Goal: Task Accomplishment & Management: Manage account settings

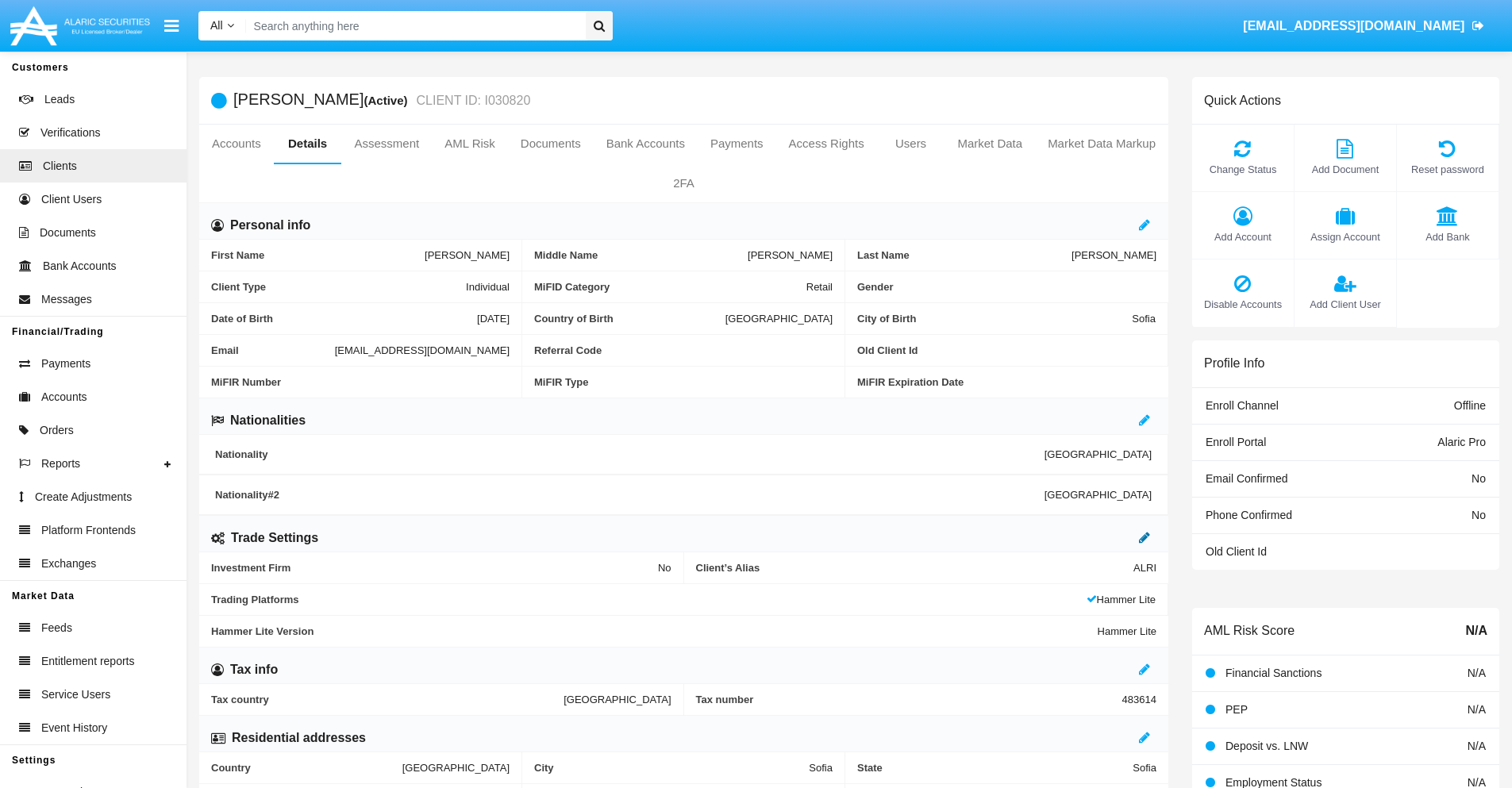
click at [1145, 537] on icon at bounding box center [1145, 537] width 11 height 13
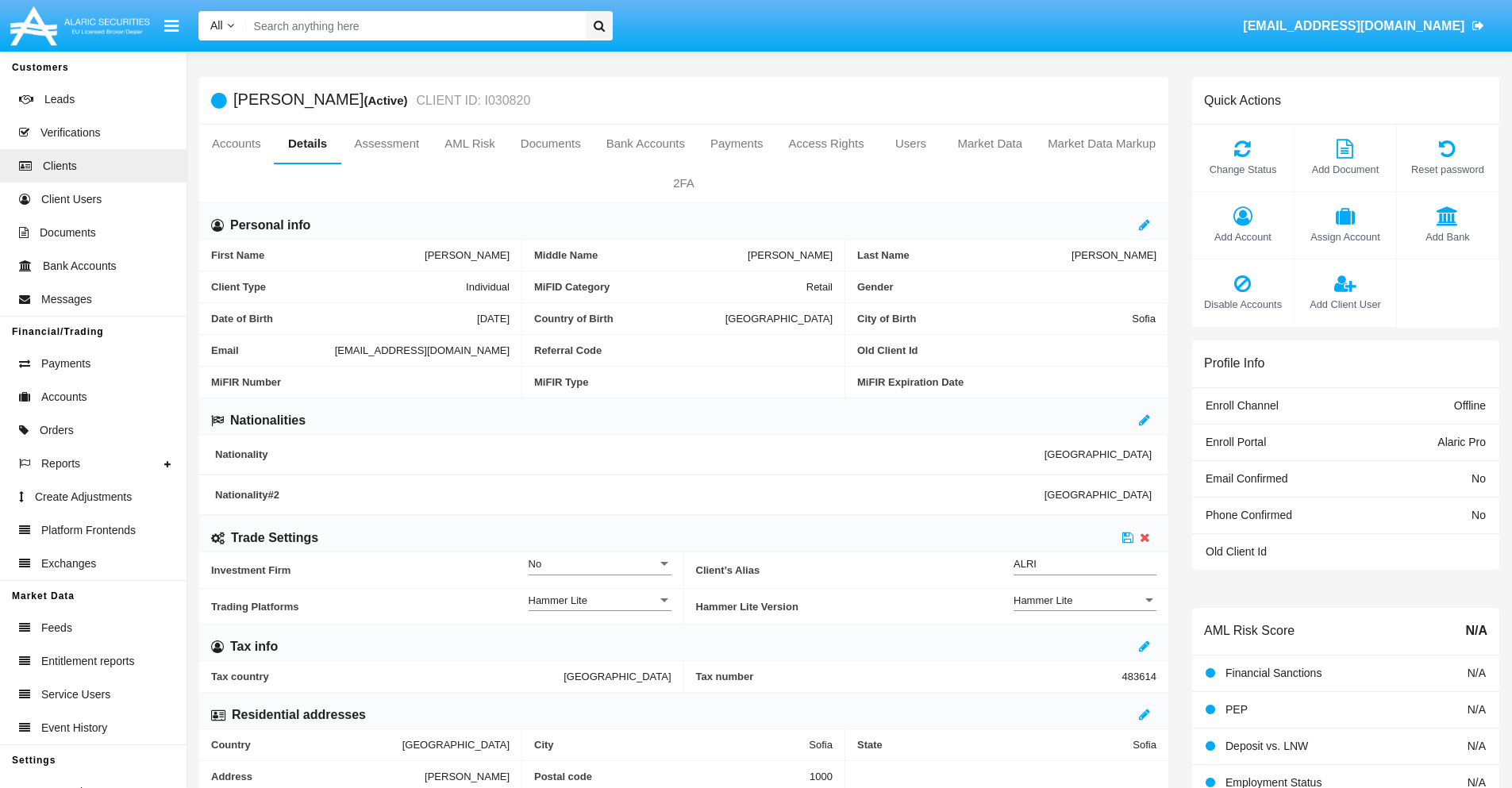
click at [1085, 600] on div "Hammer Lite" at bounding box center [1077, 600] width 129 height 13
click at [1085, 609] on span "Hammer Lite Plus" at bounding box center [1085, 609] width 143 height 31
click at [1128, 537] on icon at bounding box center [1128, 537] width 11 height 13
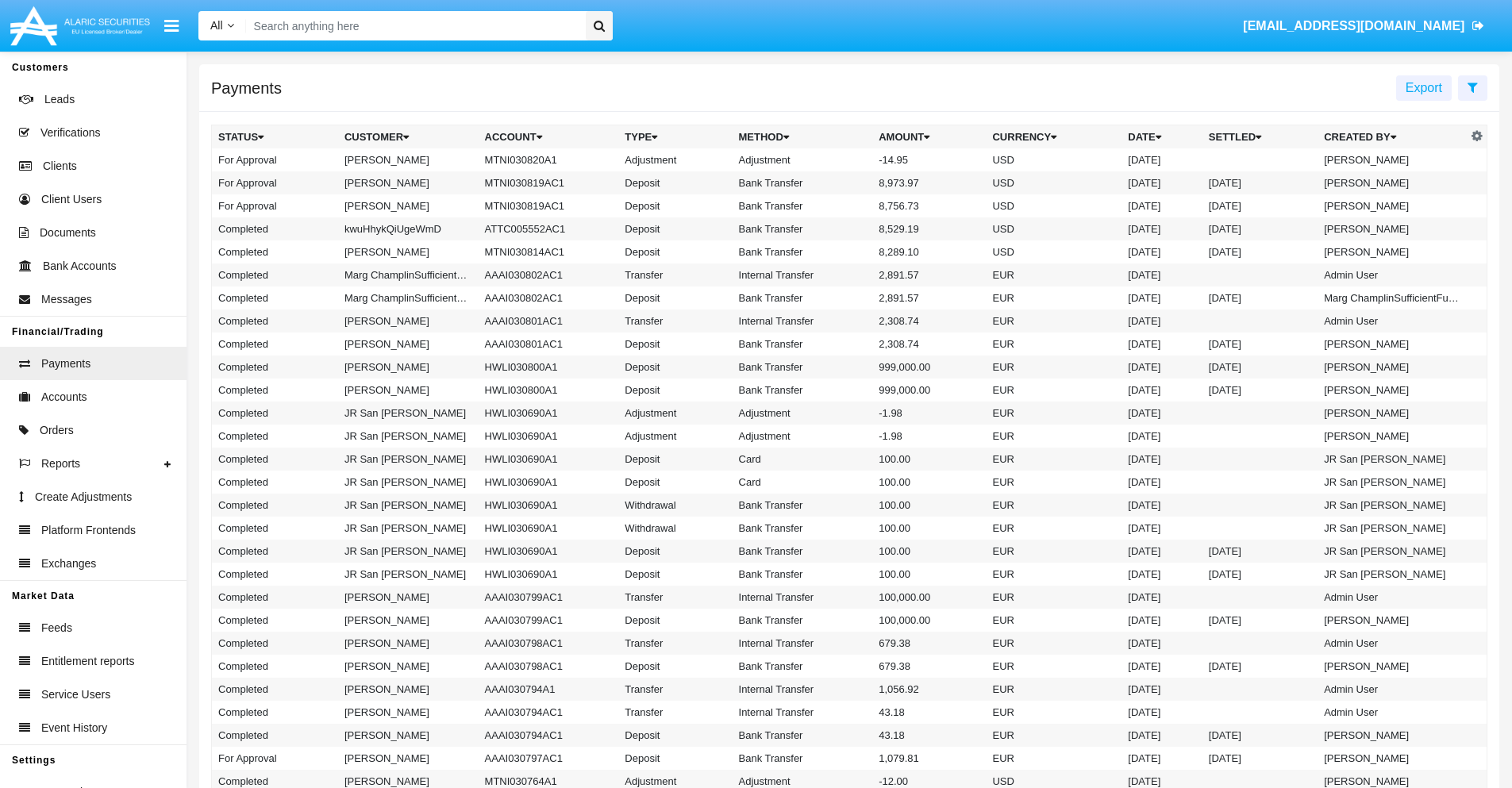
click at [541, 160] on td "MTNI030820A1" at bounding box center [549, 160] width 141 height 23
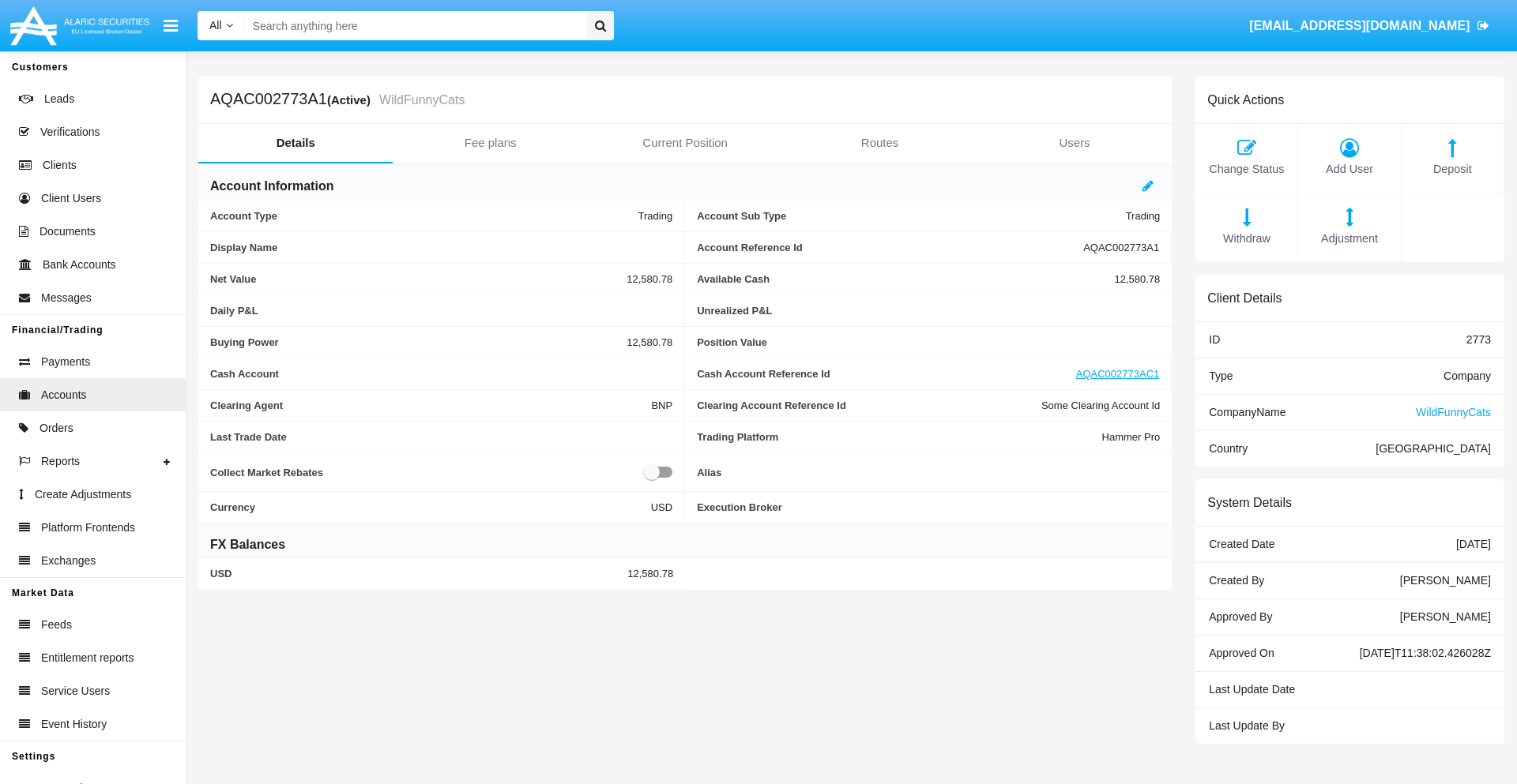
click at [1350, 238] on span "Adjustment" at bounding box center [1349, 239] width 86 height 18
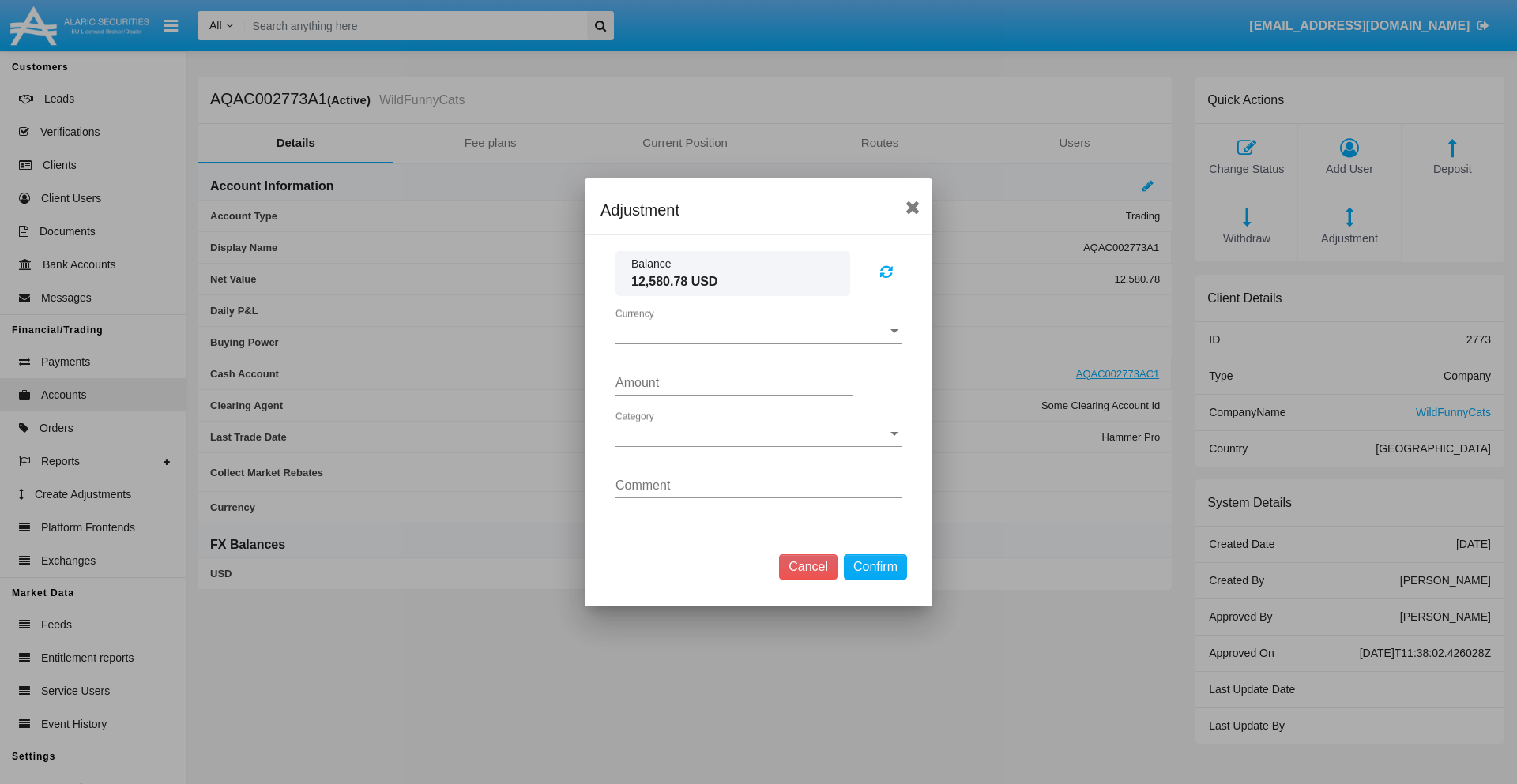
click at [758, 331] on span "Currency" at bounding box center [751, 331] width 272 height 14
click at [758, 343] on span "USD" at bounding box center [758, 343] width 286 height 38
click at [758, 434] on span "Category" at bounding box center [751, 434] width 272 height 14
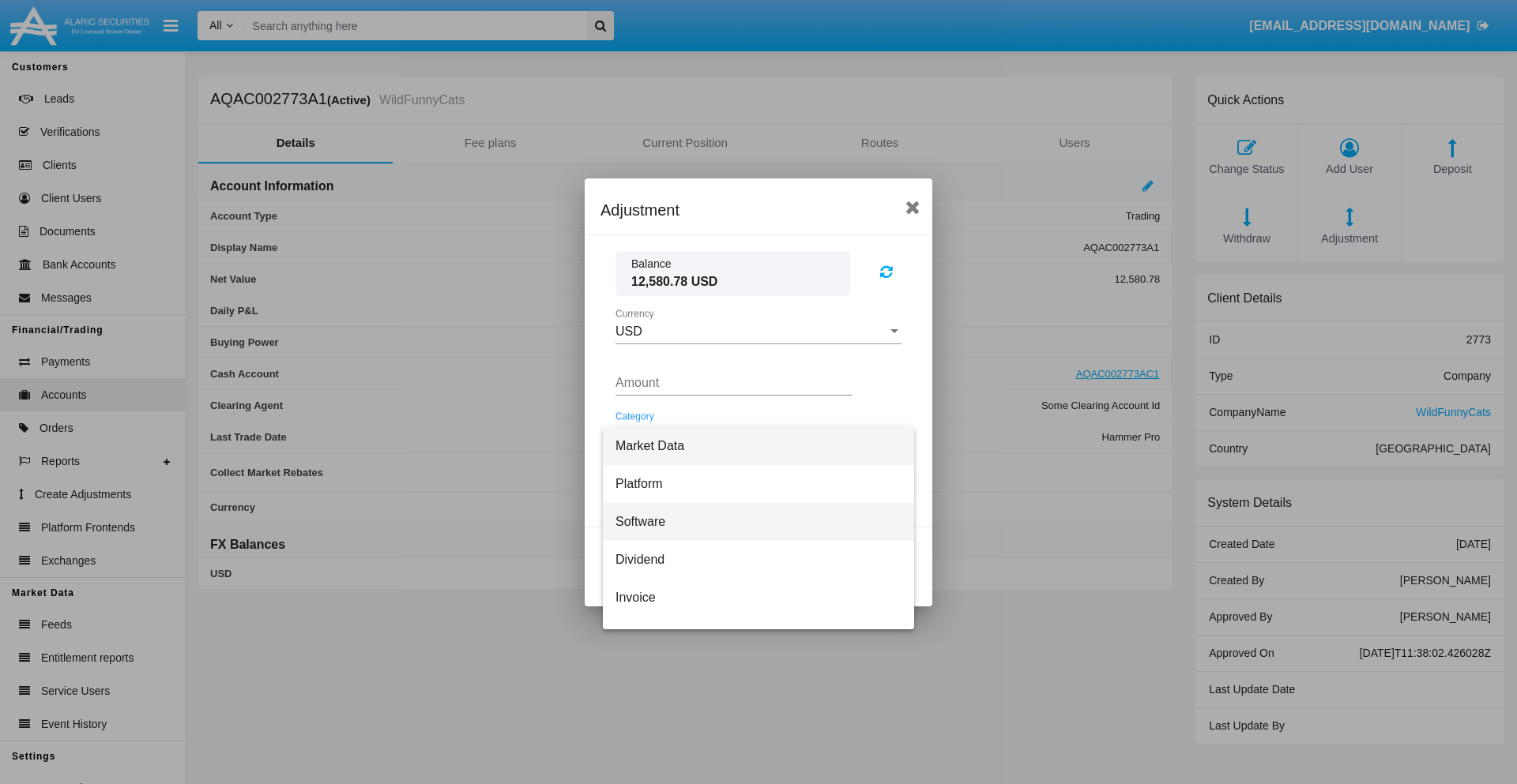
click at [752, 521] on span "Software" at bounding box center [758, 521] width 286 height 38
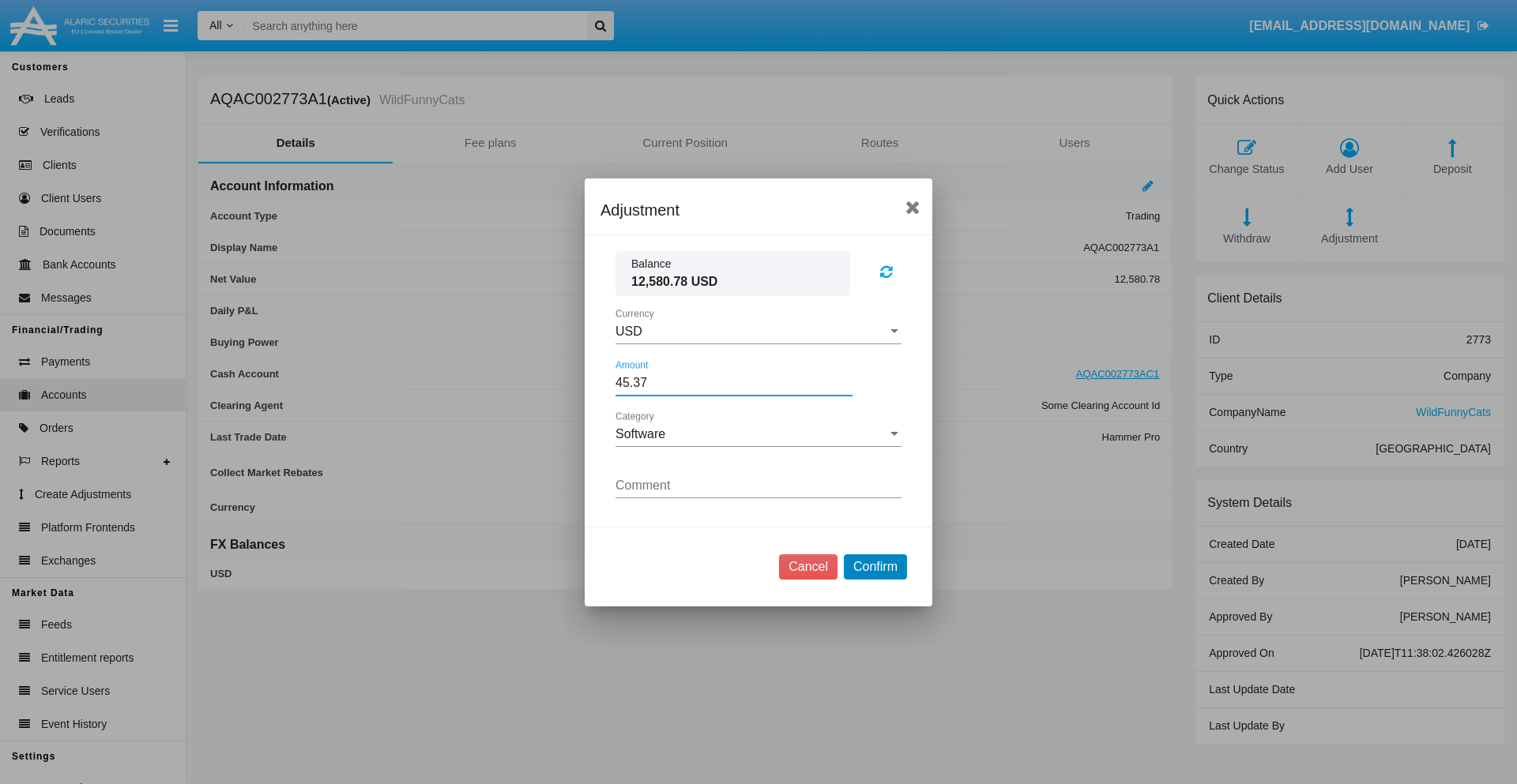
click at [875, 566] on button "Confirm" at bounding box center [876, 566] width 64 height 25
type input "45.3700"
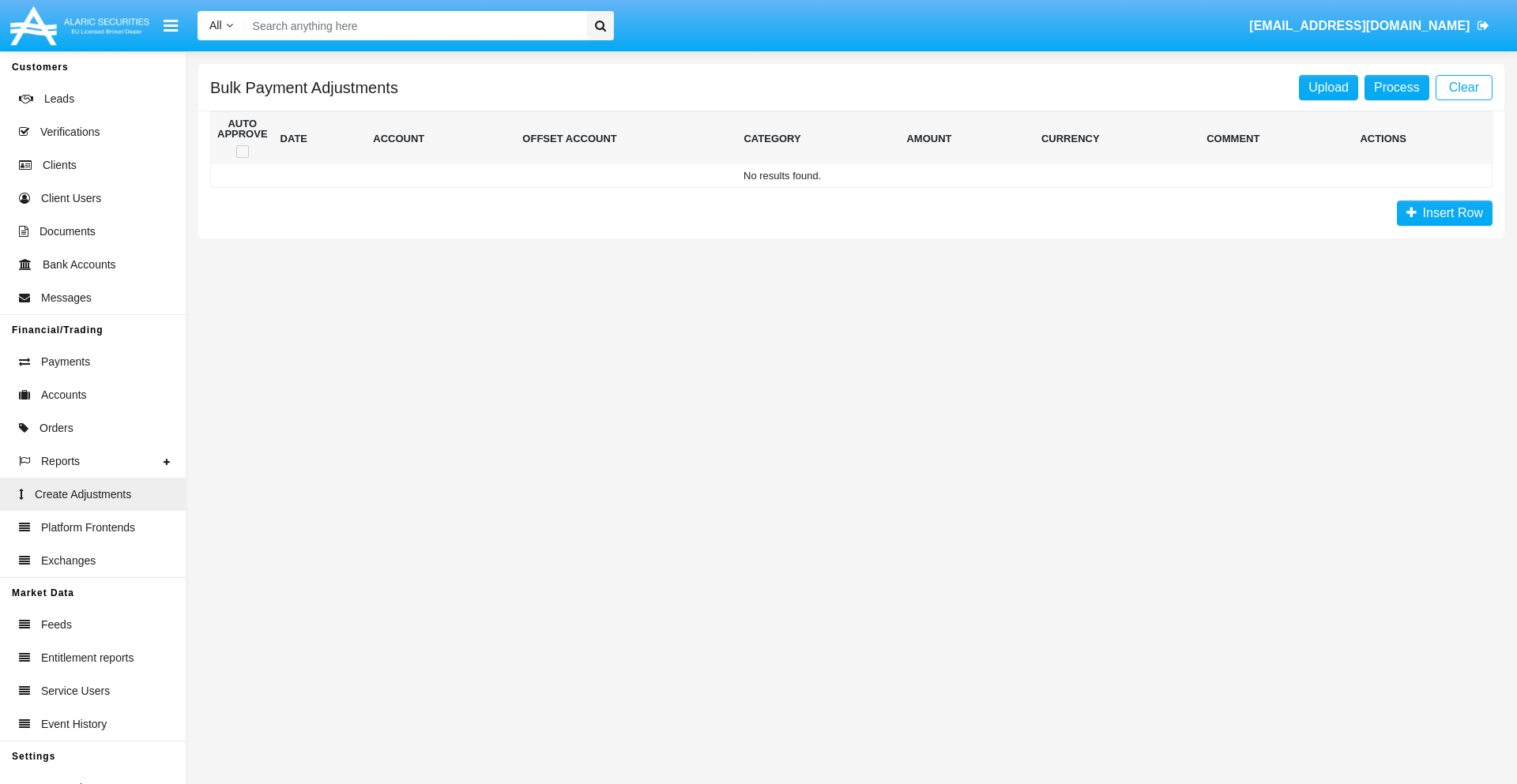
click at [1444, 213] on span "Insert Row" at bounding box center [1450, 213] width 66 height 13
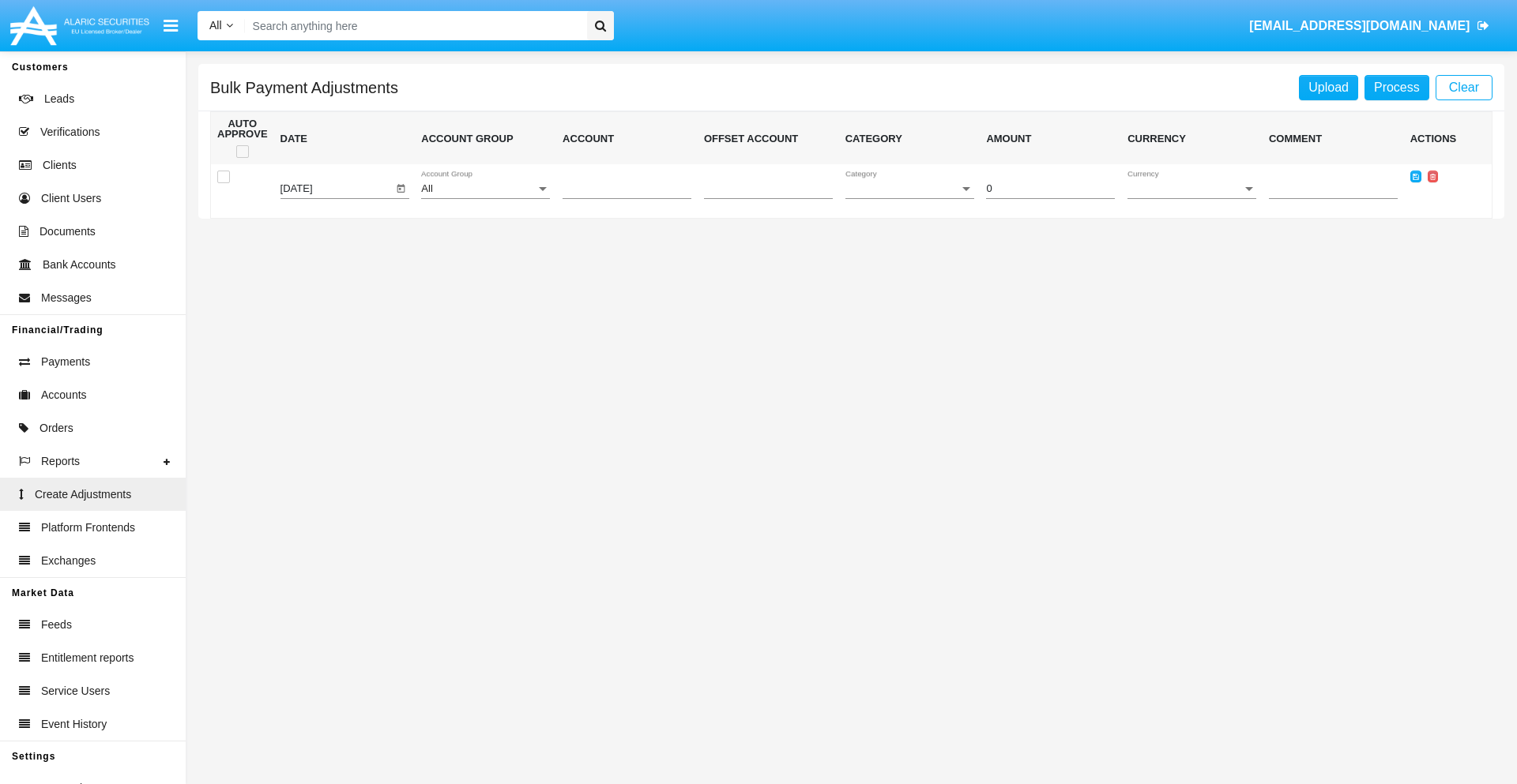
click at [485, 189] on div "All" at bounding box center [479, 189] width 115 height 12
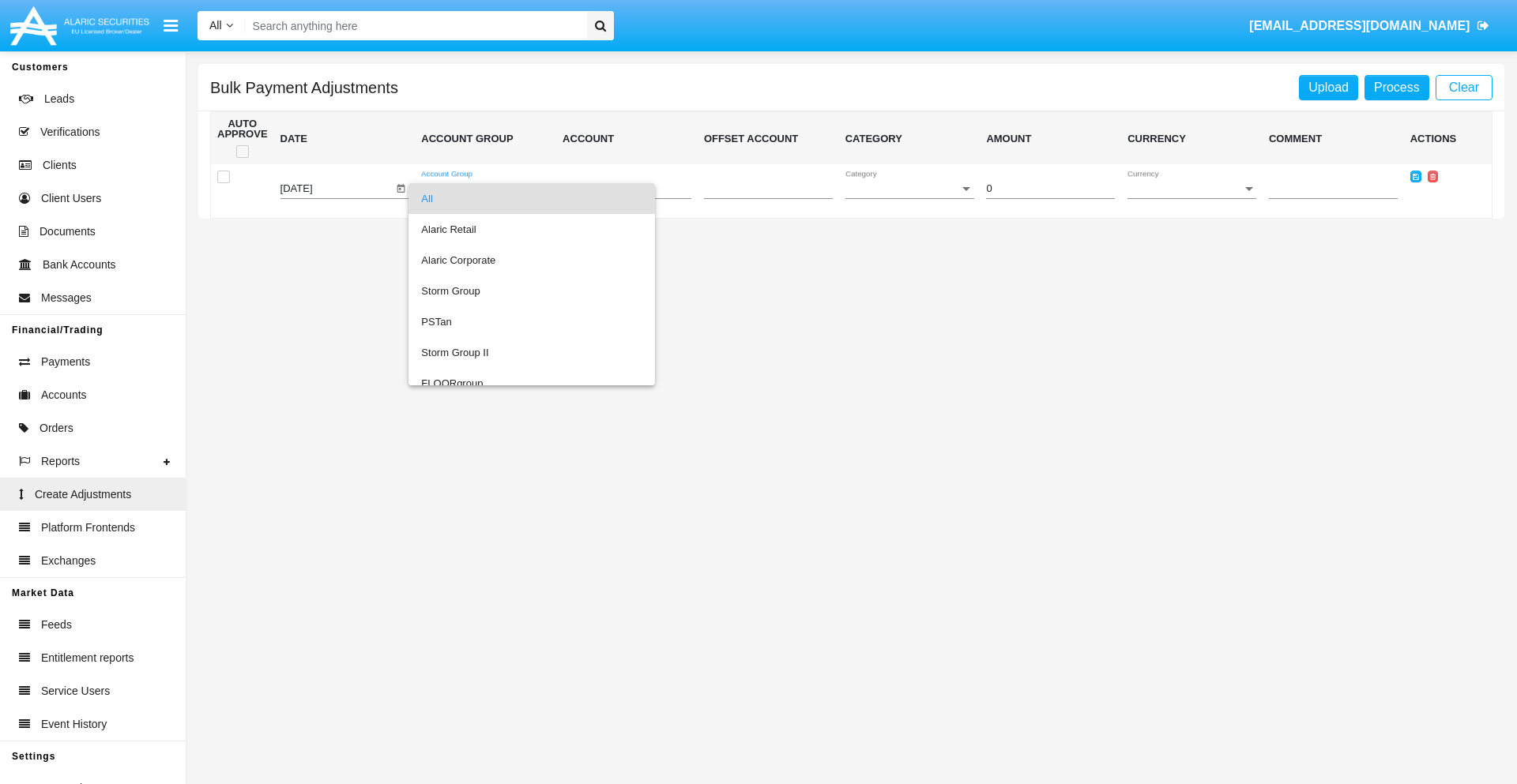
scroll to position [1492, 0]
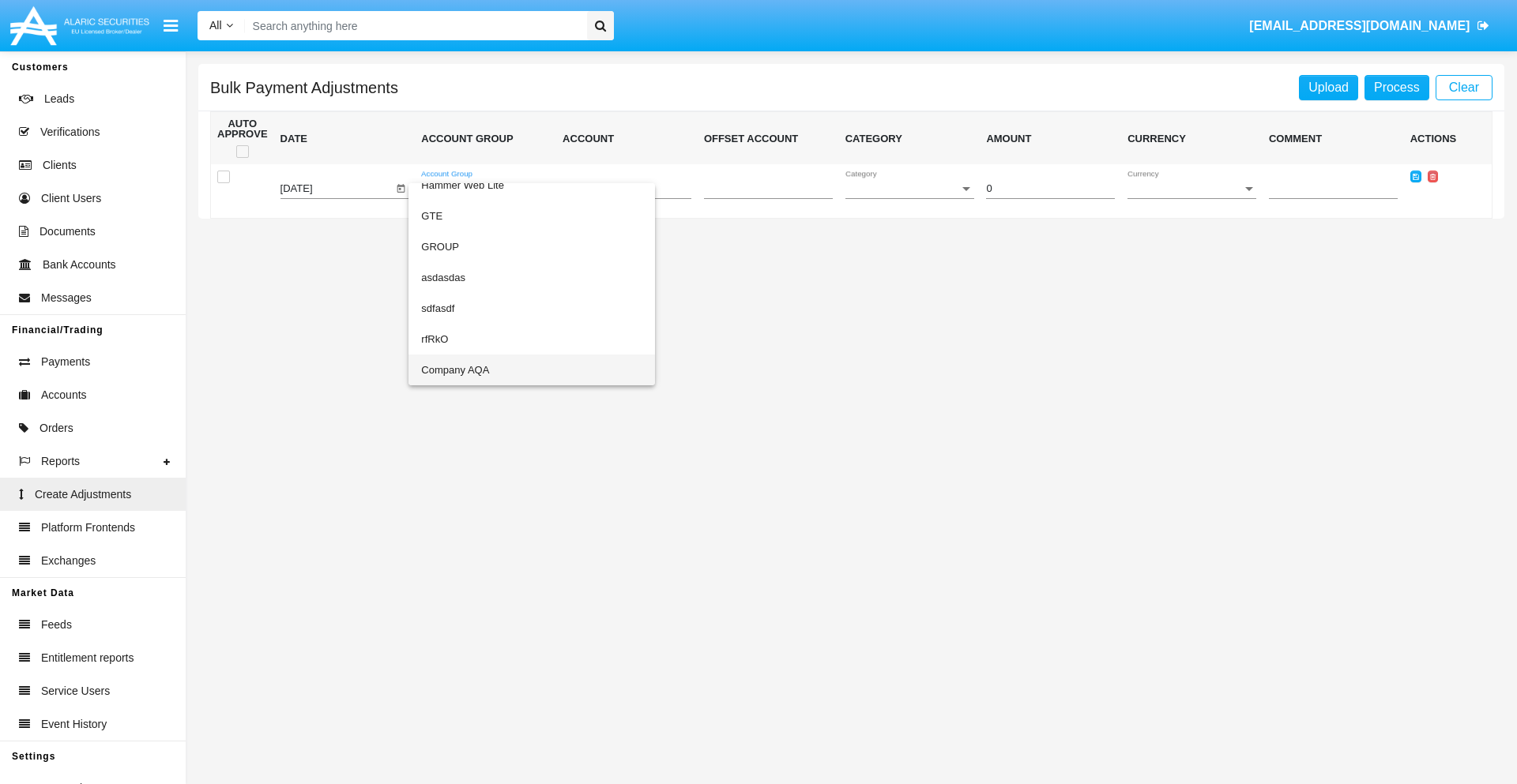
click at [499, 370] on span "Company AQA" at bounding box center [532, 370] width 222 height 31
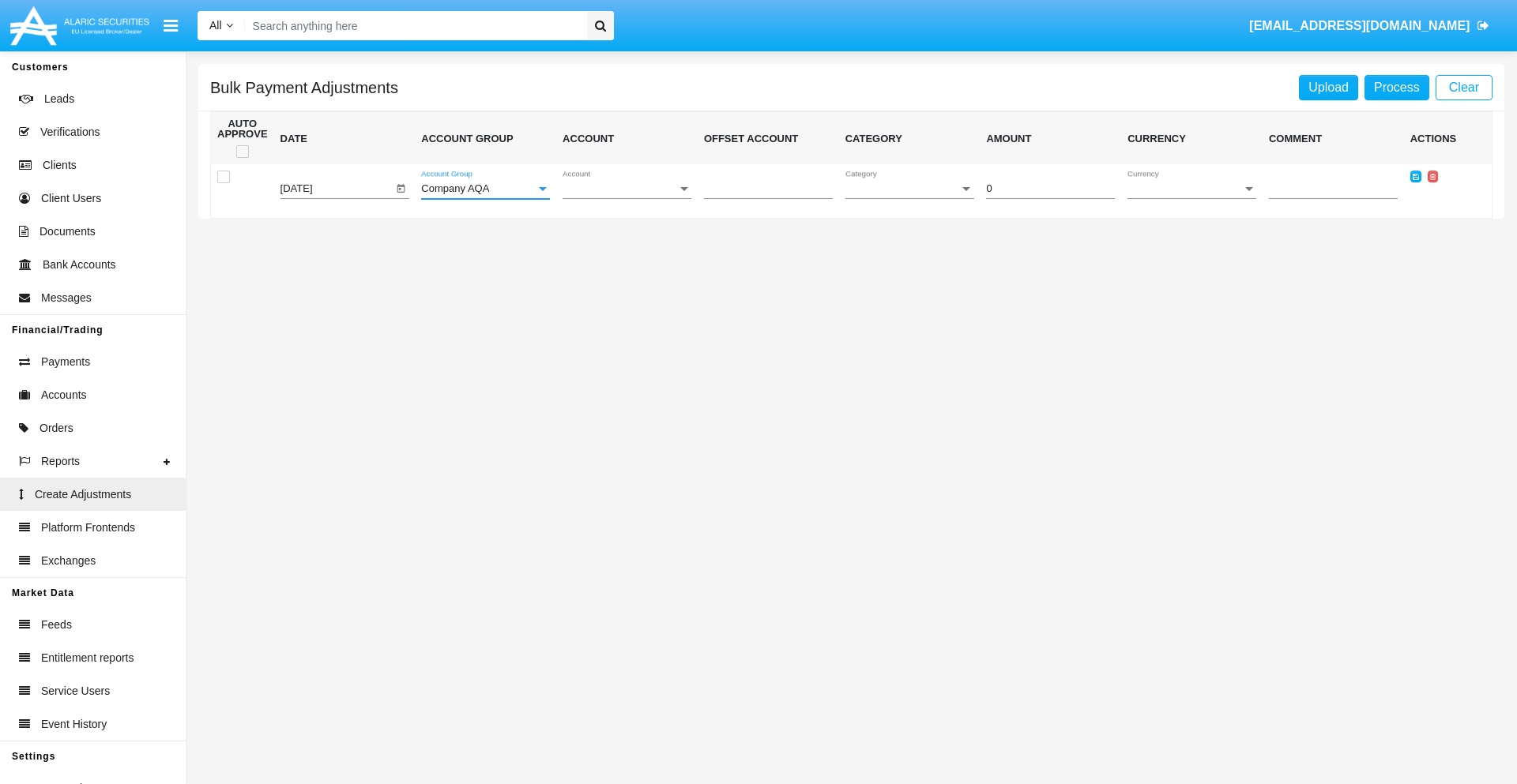
click at [626, 189] on span "Account" at bounding box center [620, 189] width 115 height 12
click at [621, 260] on span "AQAC002773A2" at bounding box center [627, 260] width 129 height 31
click at [909, 189] on span "Category" at bounding box center [902, 189] width 115 height 12
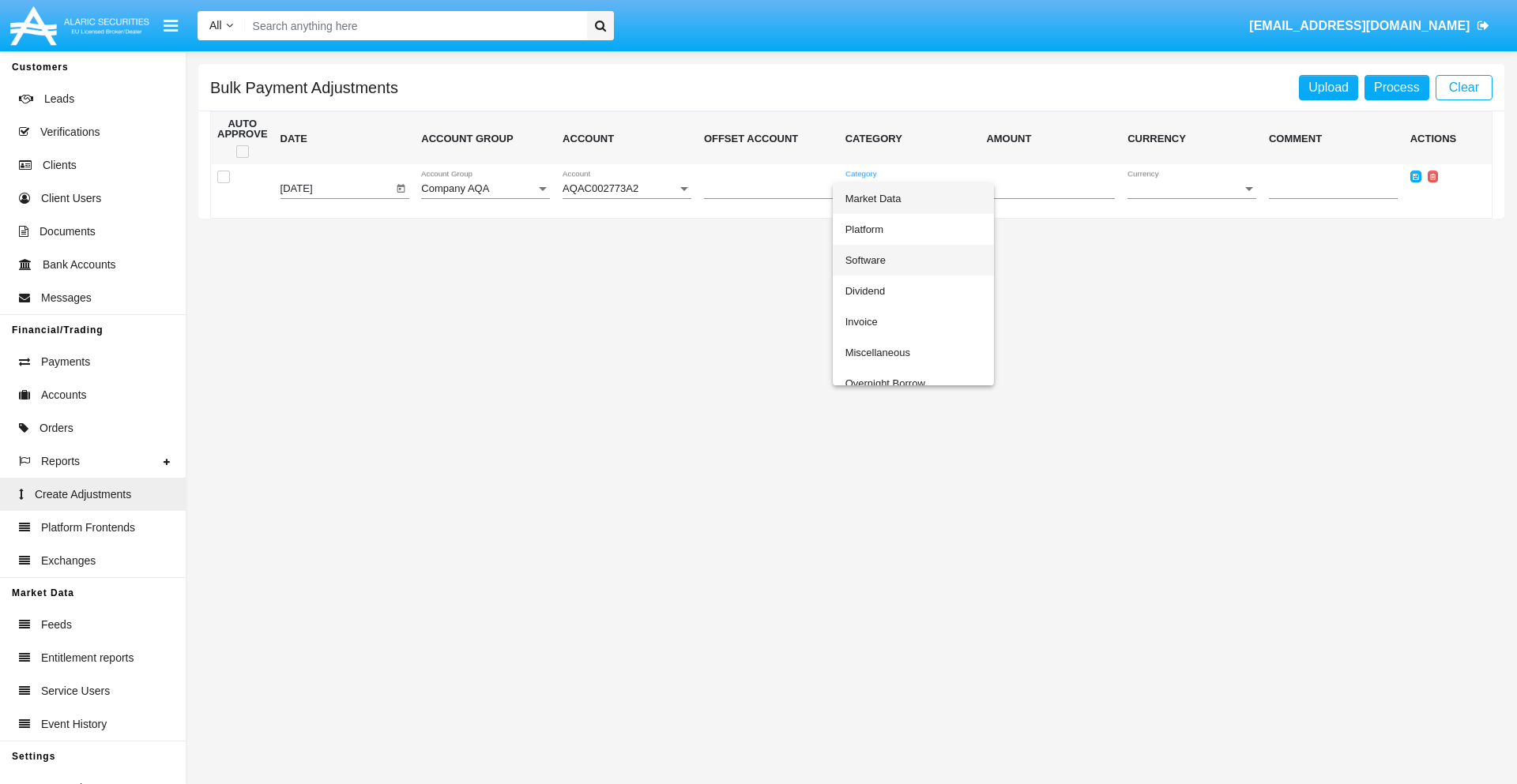
click at [912, 260] on span "Software" at bounding box center [912, 260] width 136 height 31
type input "-4.37"
click at [1192, 189] on span "Currency" at bounding box center [1184, 189] width 115 height 12
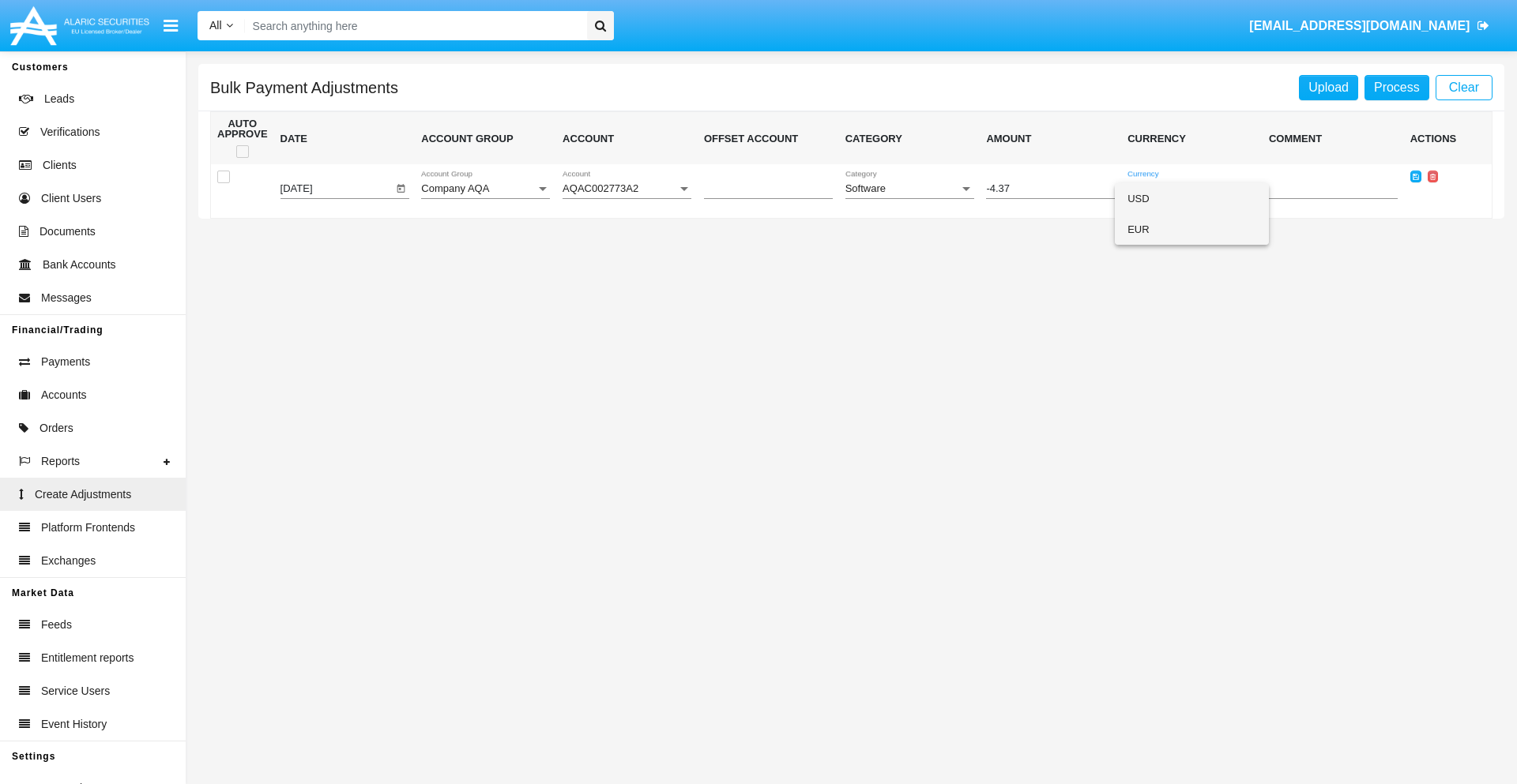
click at [1192, 229] on span "EUR" at bounding box center [1192, 229] width 129 height 31
click at [1415, 176] on icon at bounding box center [1415, 177] width 7 height 7
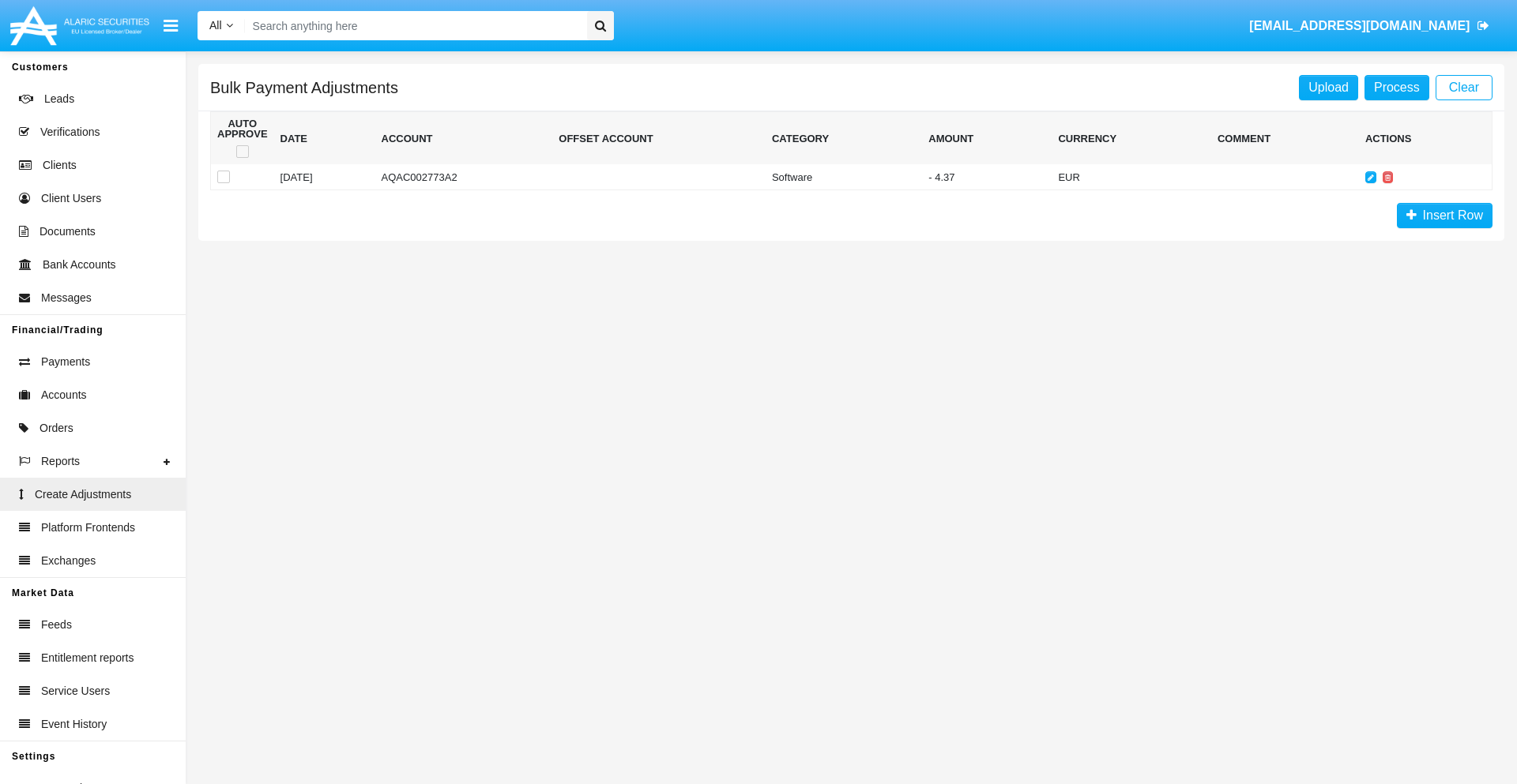
click at [242, 151] on span at bounding box center [243, 152] width 13 height 13
click at [242, 158] on input "checkbox" at bounding box center [242, 158] width 1 height 1
checkbox input "true"
click at [1396, 87] on link "Process" at bounding box center [1396, 87] width 64 height 25
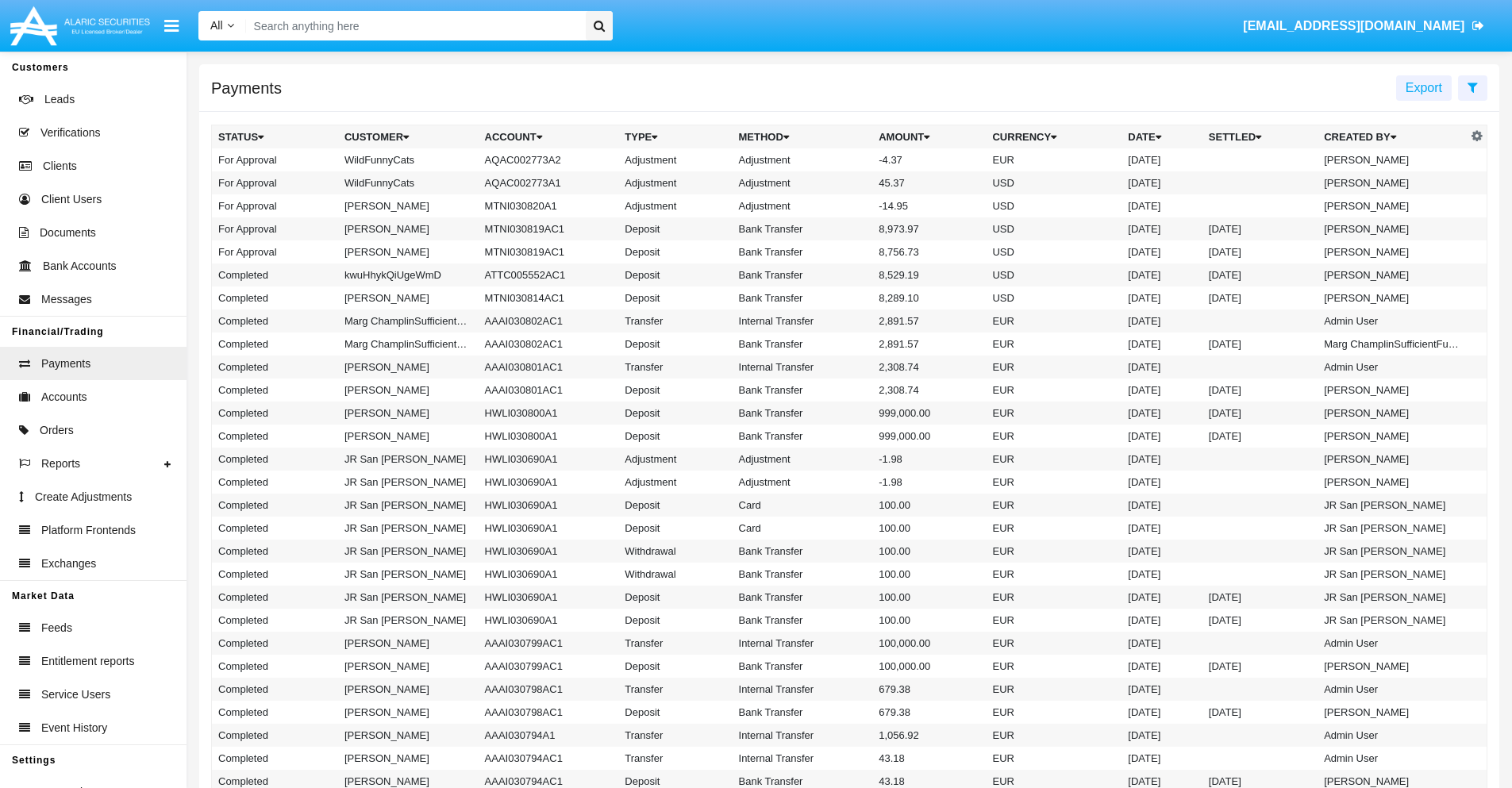
click at [849, 160] on td "Adjustment" at bounding box center [803, 160] width 141 height 23
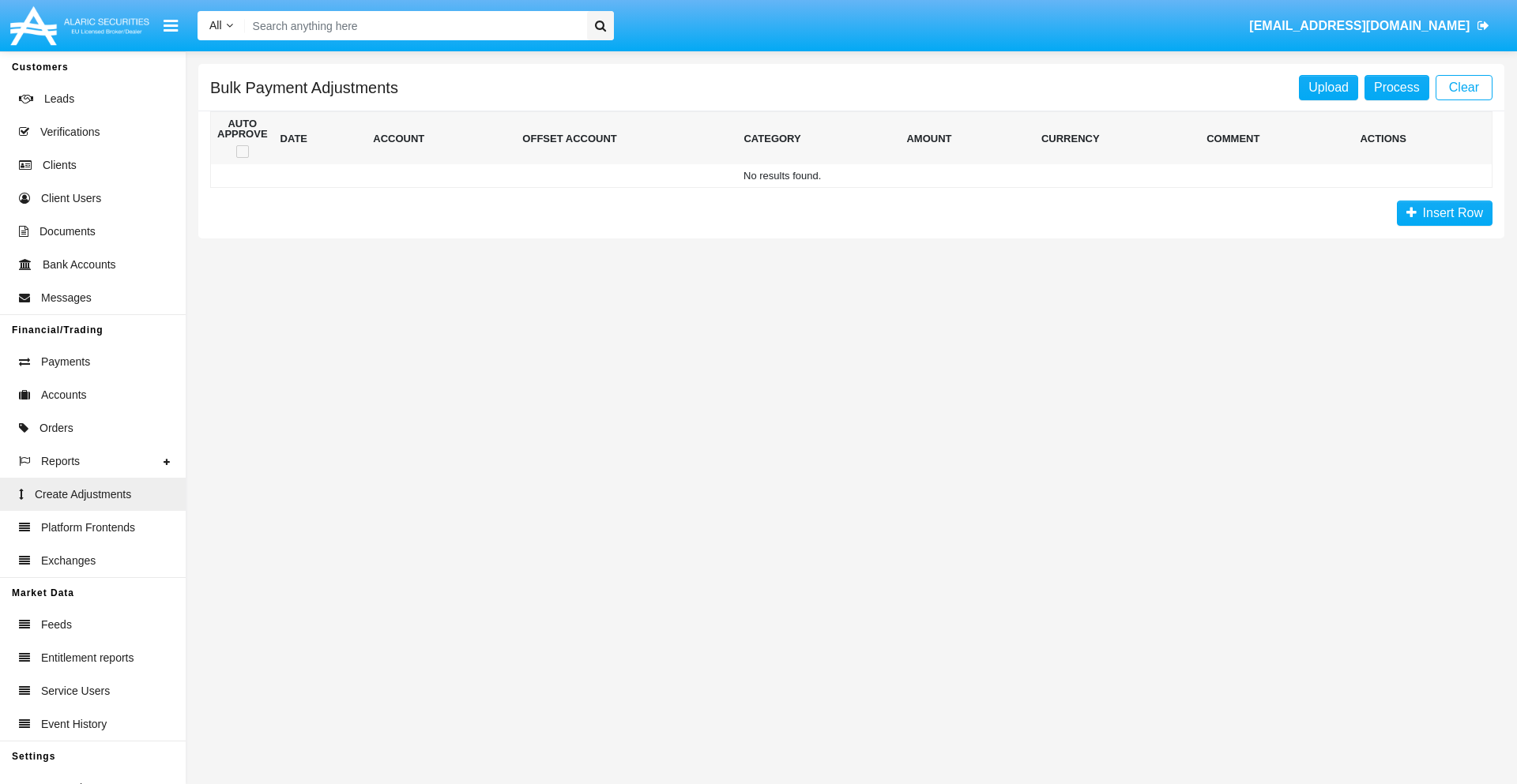
click at [1444, 213] on span "Insert Row" at bounding box center [1450, 213] width 66 height 13
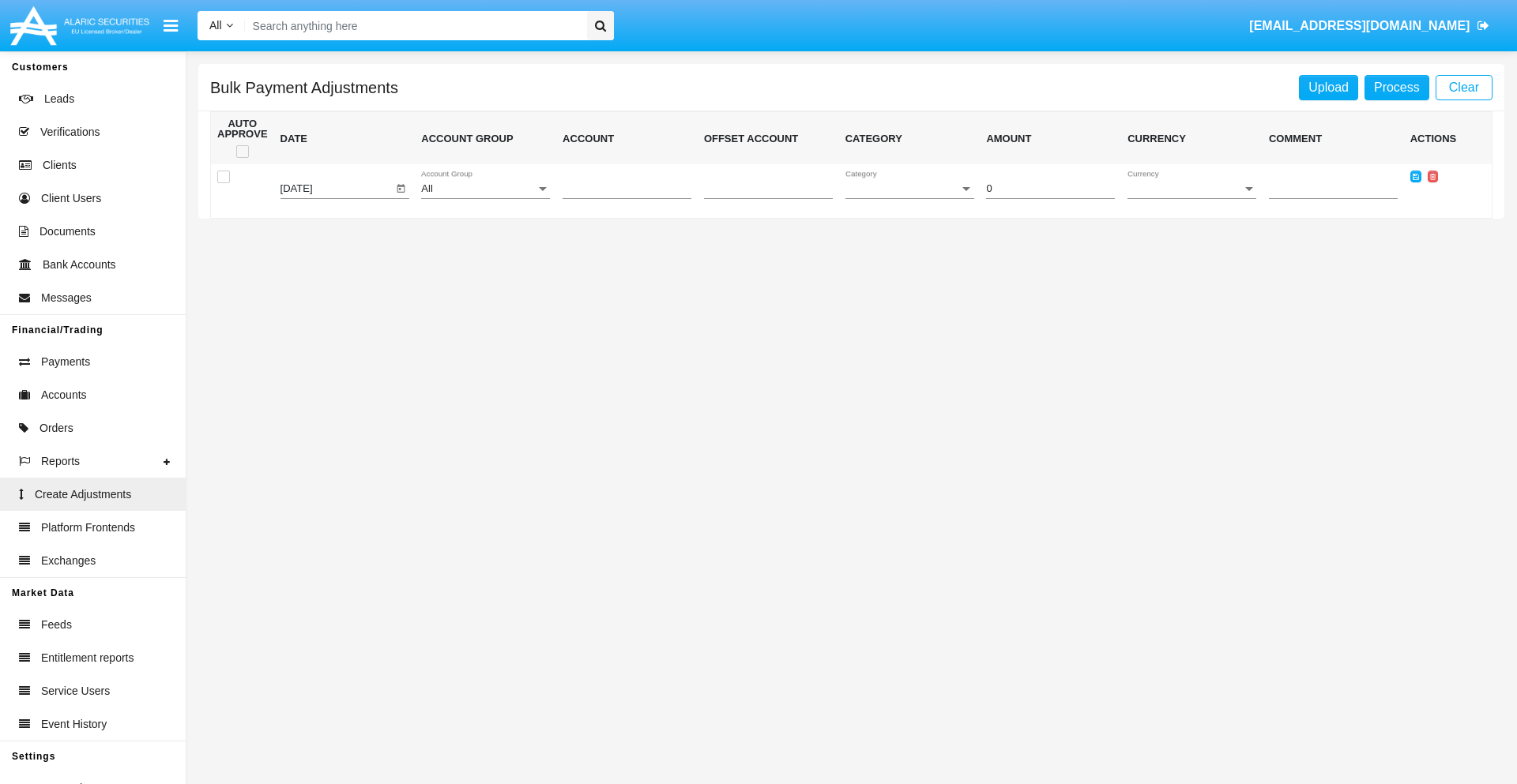
click at [485, 189] on div "All" at bounding box center [479, 189] width 115 height 12
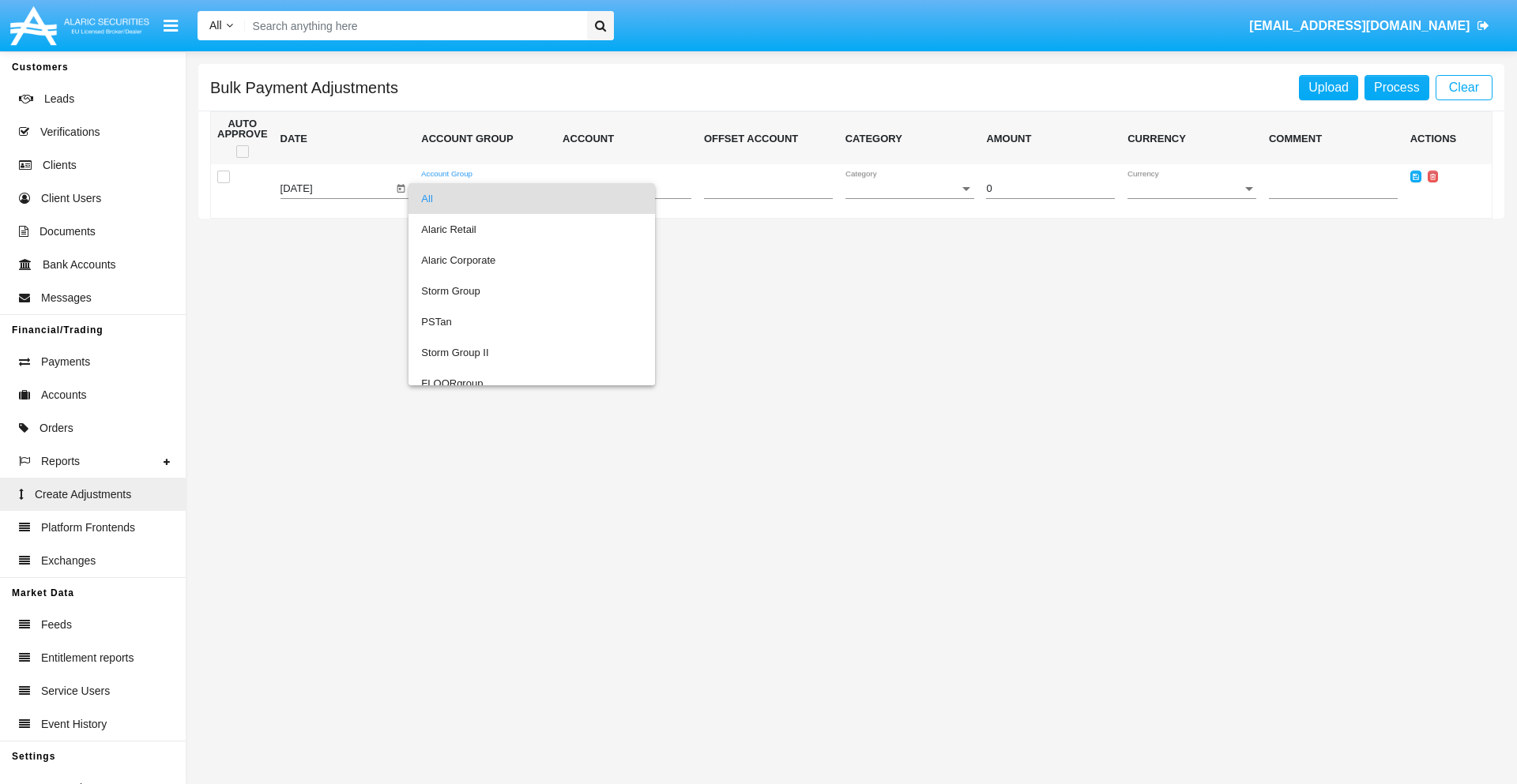
scroll to position [1492, 0]
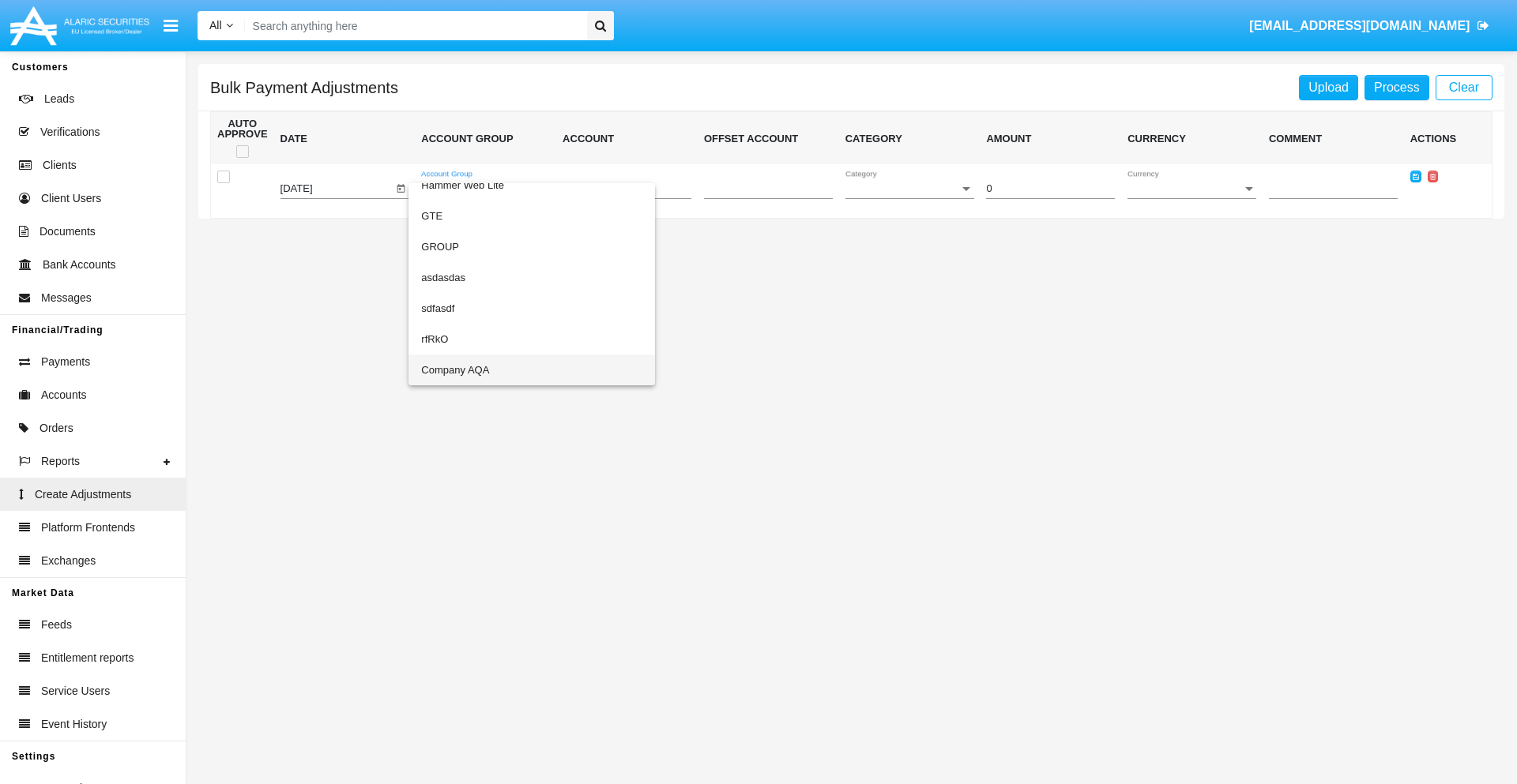
click at [499, 370] on span "Company AQA" at bounding box center [532, 370] width 222 height 31
click at [626, 189] on span "Account" at bounding box center [620, 189] width 115 height 12
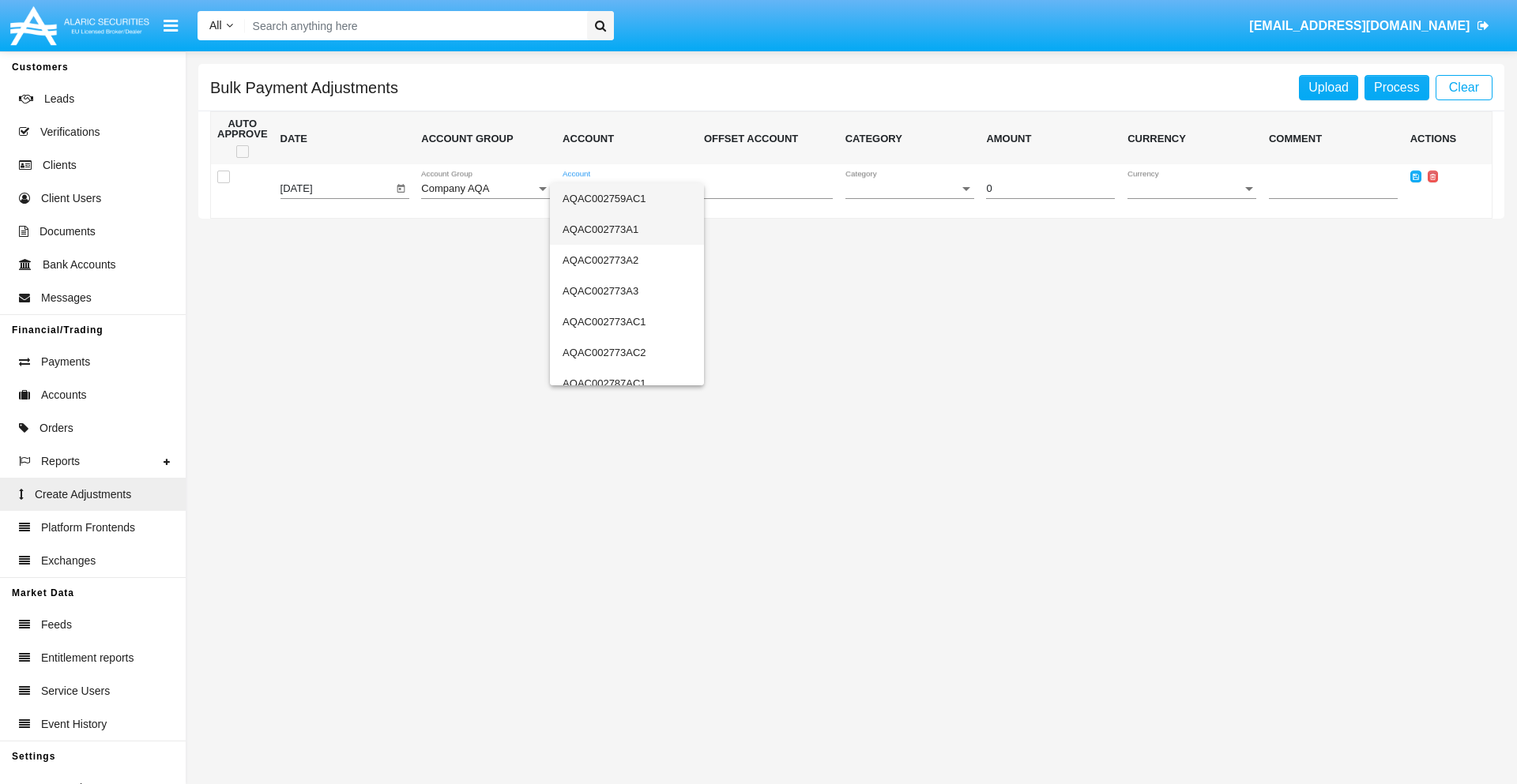
click at [621, 229] on span "AQAC002773A1" at bounding box center [627, 229] width 129 height 31
click at [909, 189] on span "Category" at bounding box center [902, 189] width 115 height 12
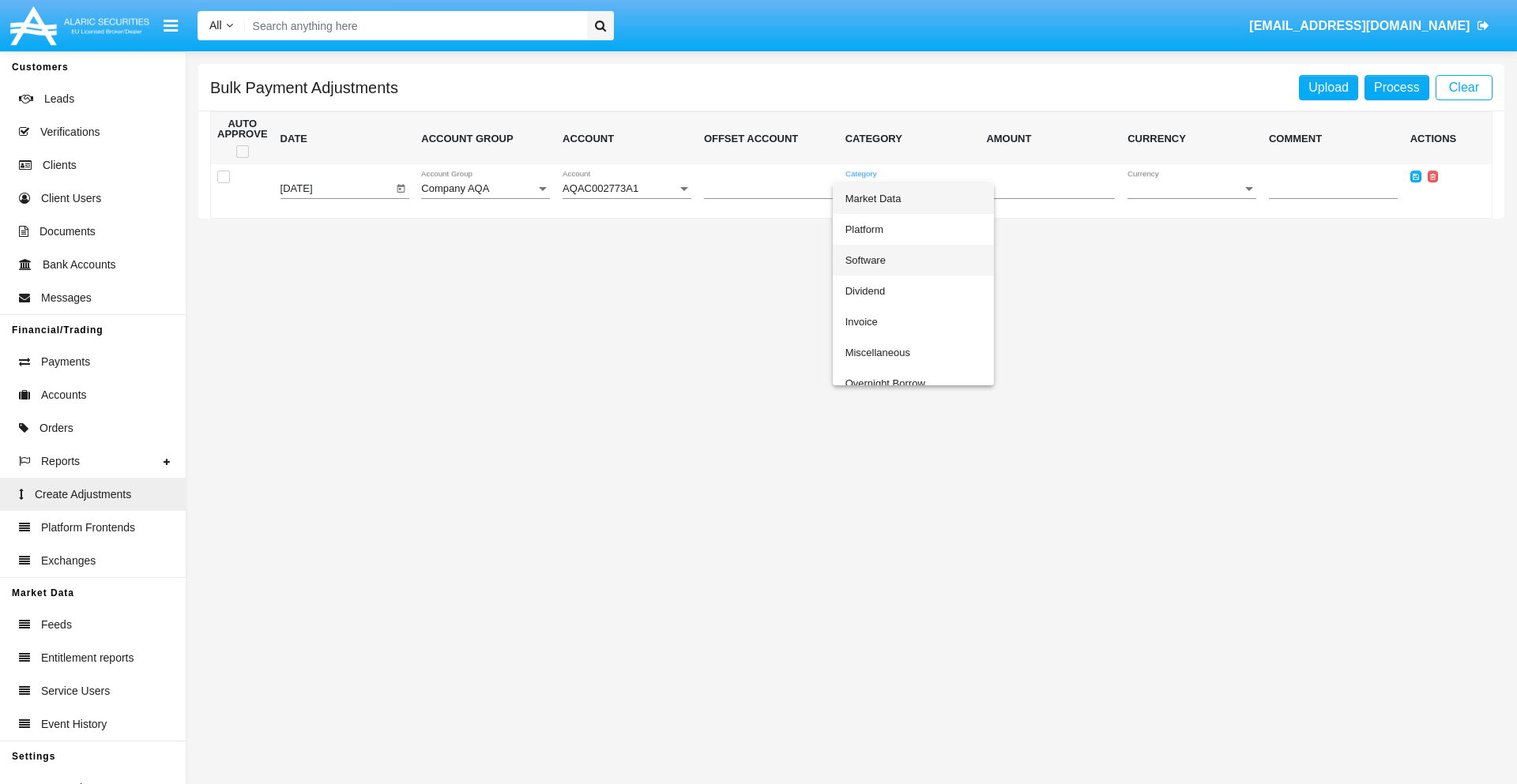
click at [912, 260] on span "Software" at bounding box center [912, 260] width 136 height 31
type input "-73.49"
click at [1192, 189] on span "Currency" at bounding box center [1184, 189] width 115 height 12
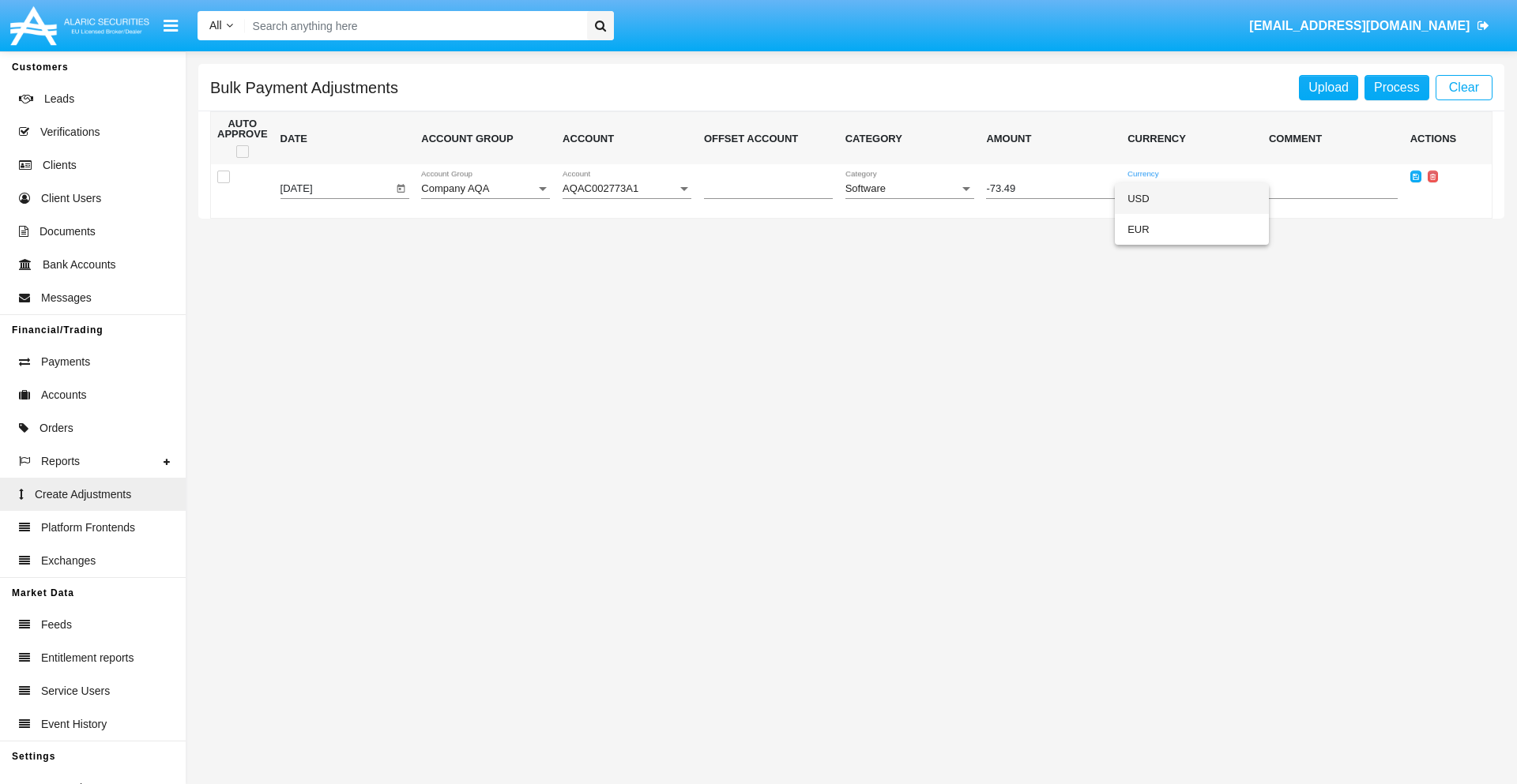
click at [1192, 198] on span "USD" at bounding box center [1192, 198] width 129 height 31
click at [1415, 176] on icon at bounding box center [1415, 177] width 7 height 7
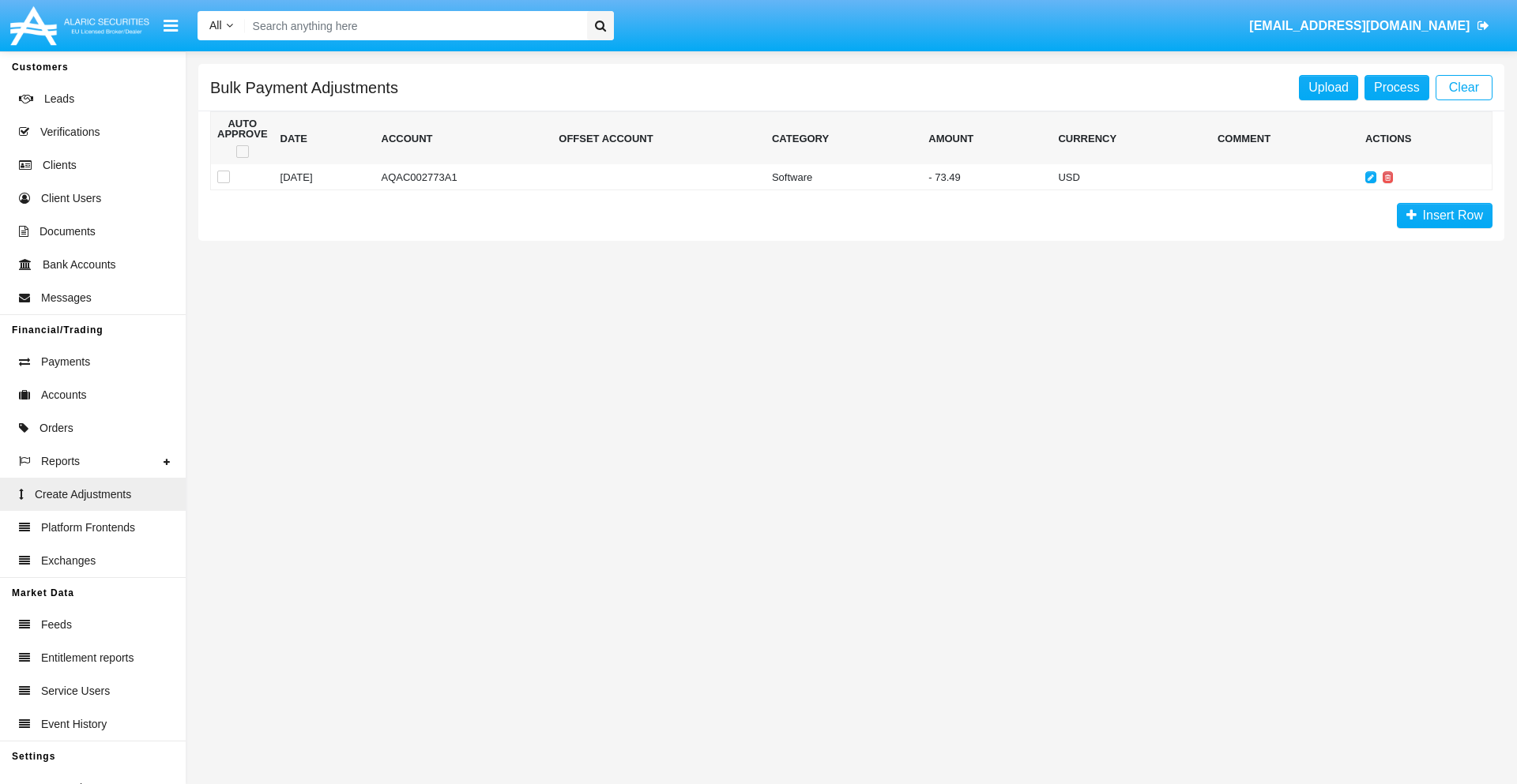
click at [242, 151] on span at bounding box center [243, 152] width 13 height 13
click at [242, 158] on input "checkbox" at bounding box center [242, 158] width 1 height 1
checkbox input "true"
click at [1396, 87] on link "Process" at bounding box center [1396, 87] width 64 height 25
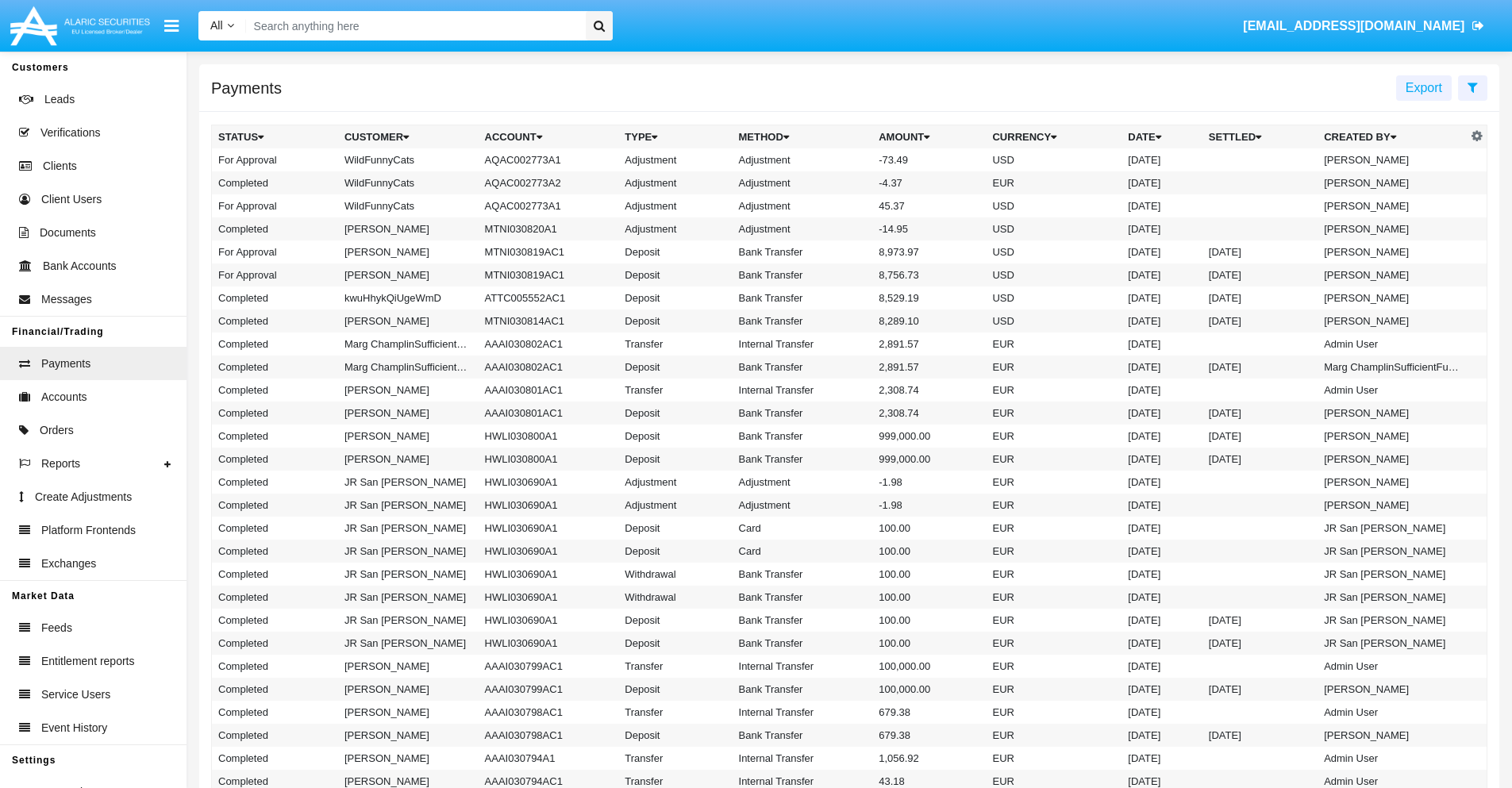
click at [849, 160] on td "Adjustment" at bounding box center [803, 160] width 141 height 23
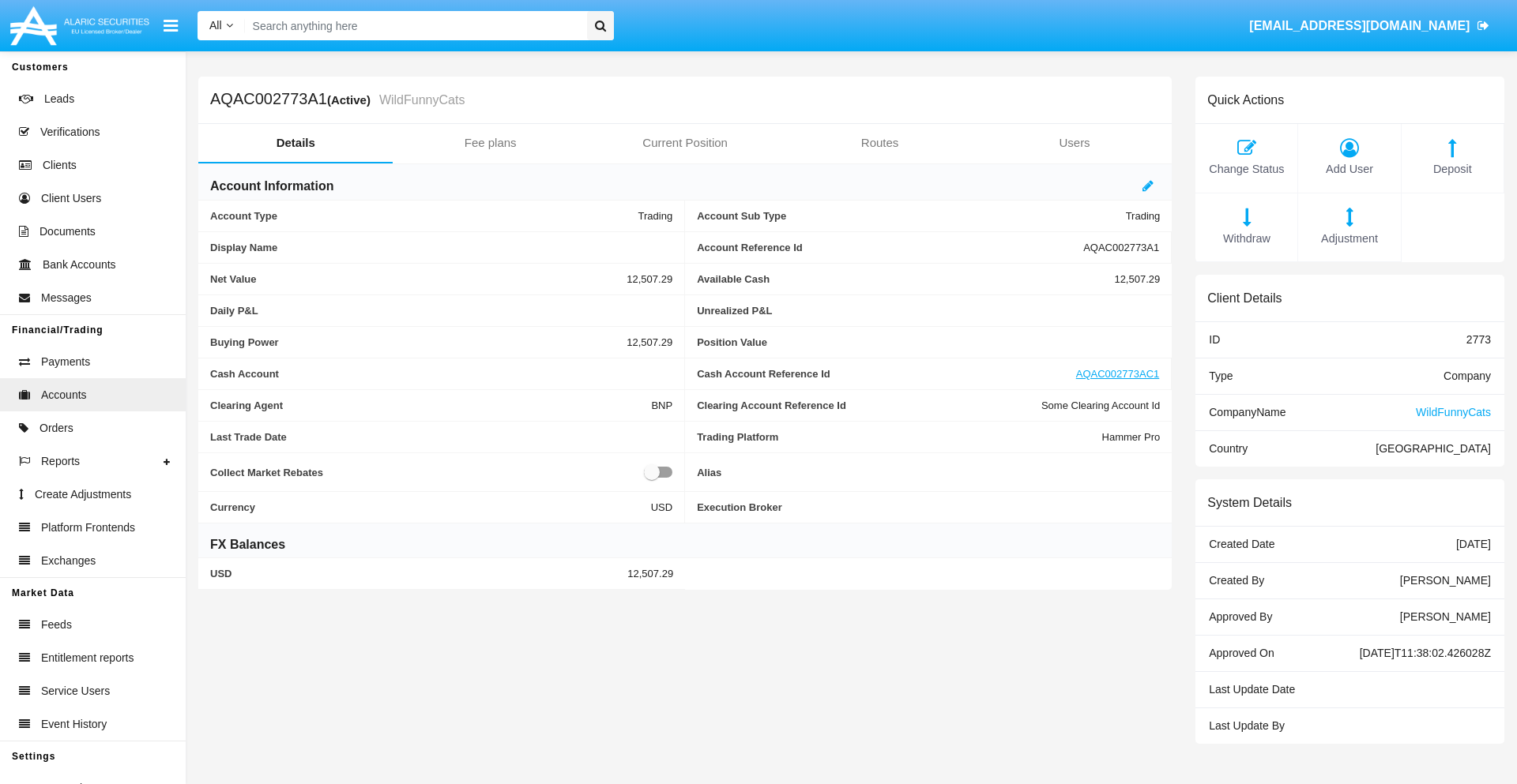
click at [1453, 169] on span "Deposit" at bounding box center [1453, 169] width 86 height 18
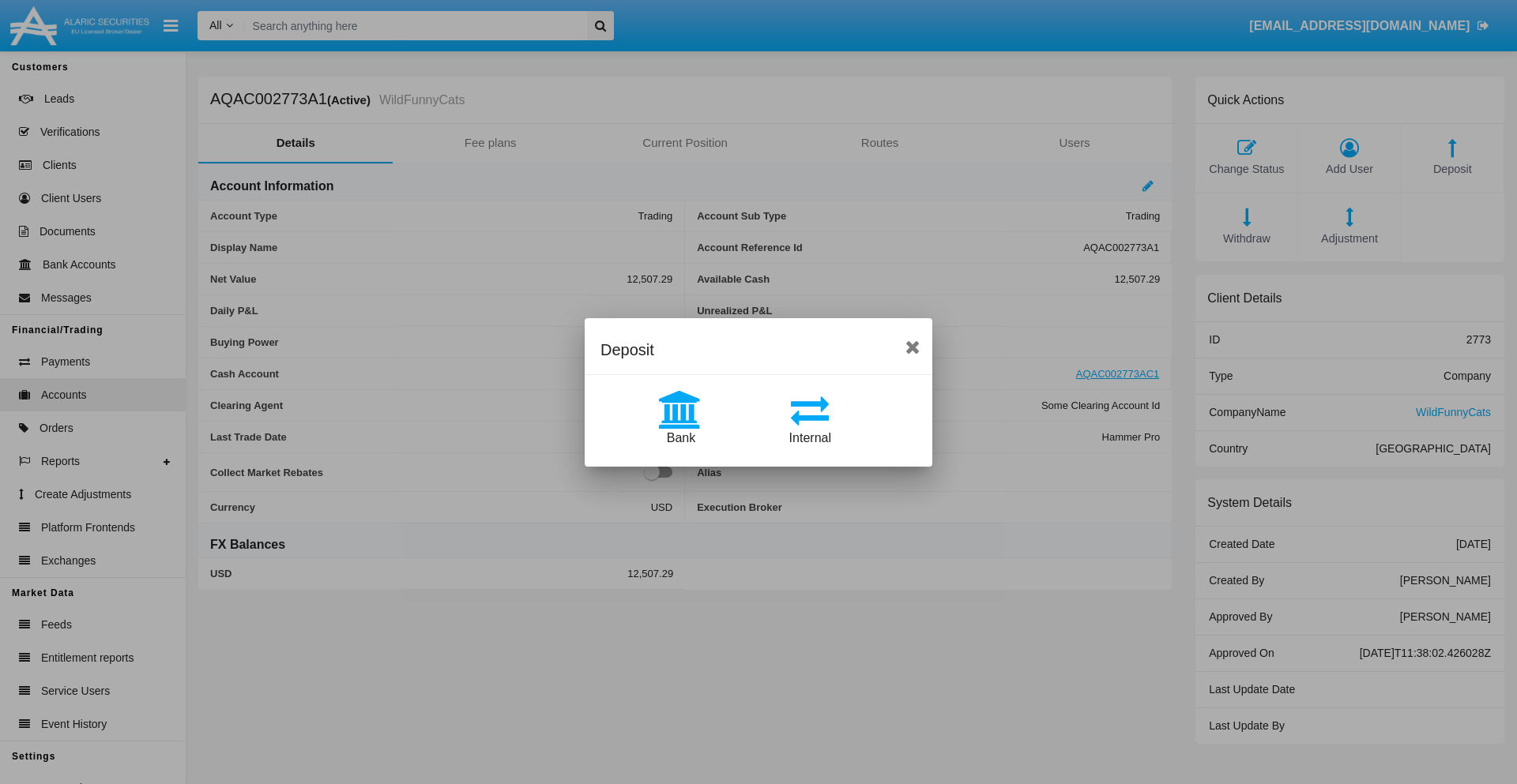
click at [680, 437] on span "Bank" at bounding box center [680, 438] width 28 height 13
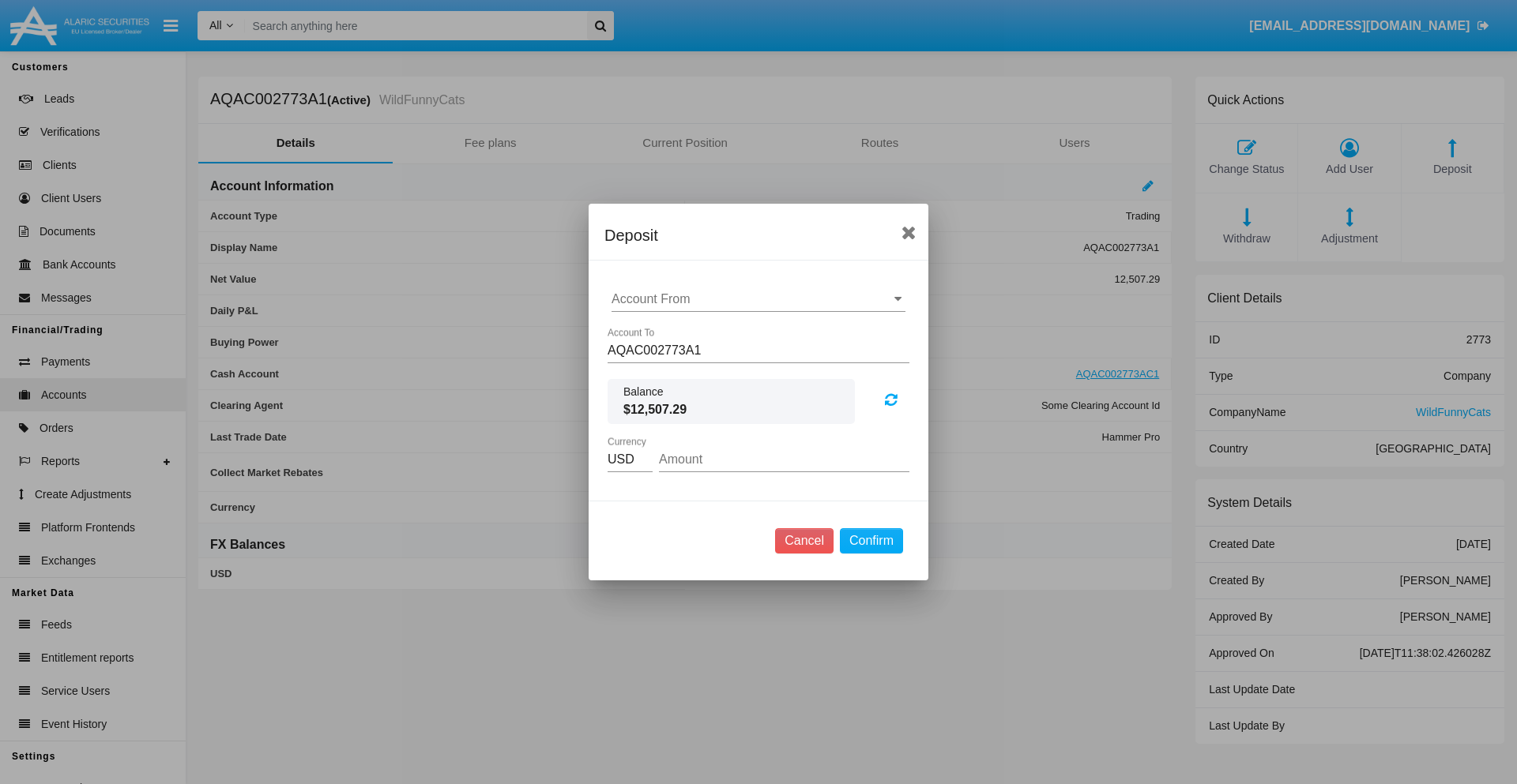
click at [758, 299] on input "Account From" at bounding box center [758, 299] width 293 height 14
click at [646, 330] on span "ACDC" at bounding box center [646, 331] width 36 height 13
type input "ACDC"
type input "1.33"
click at [870, 541] on button "Confirm" at bounding box center [872, 540] width 64 height 25
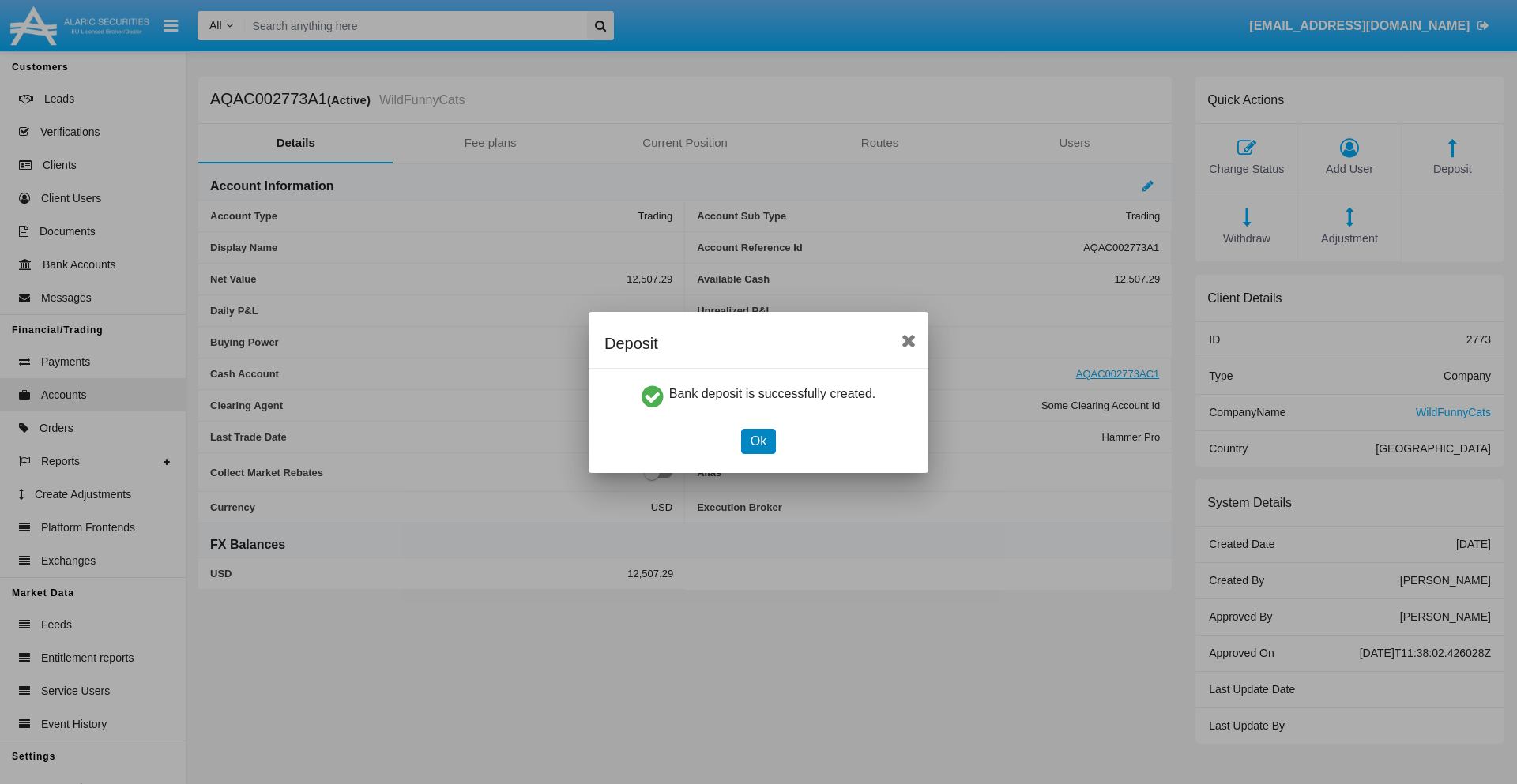
click at [758, 441] on button "Ok" at bounding box center [758, 441] width 35 height 25
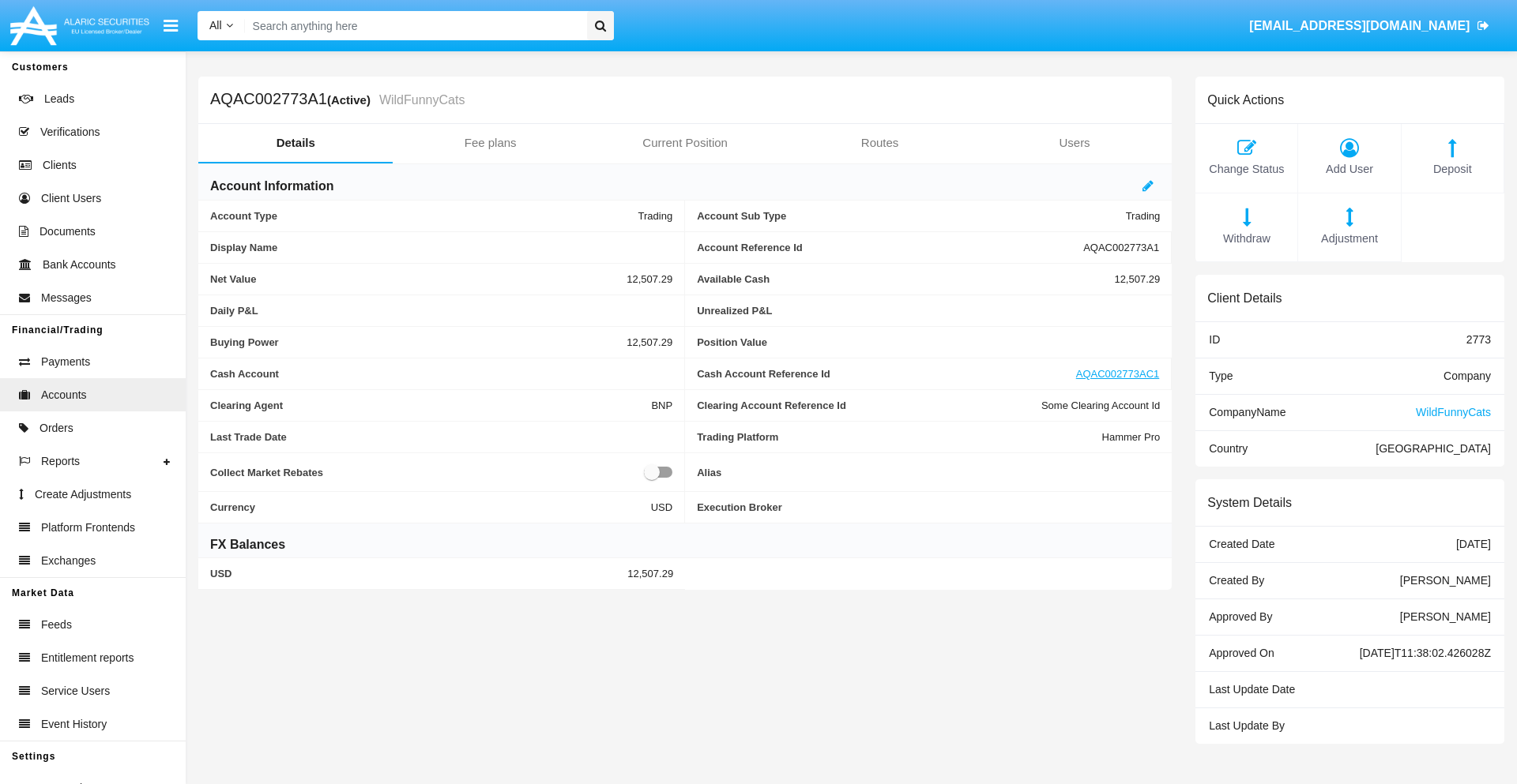
click at [1453, 169] on span "Deposit" at bounding box center [1453, 169] width 86 height 18
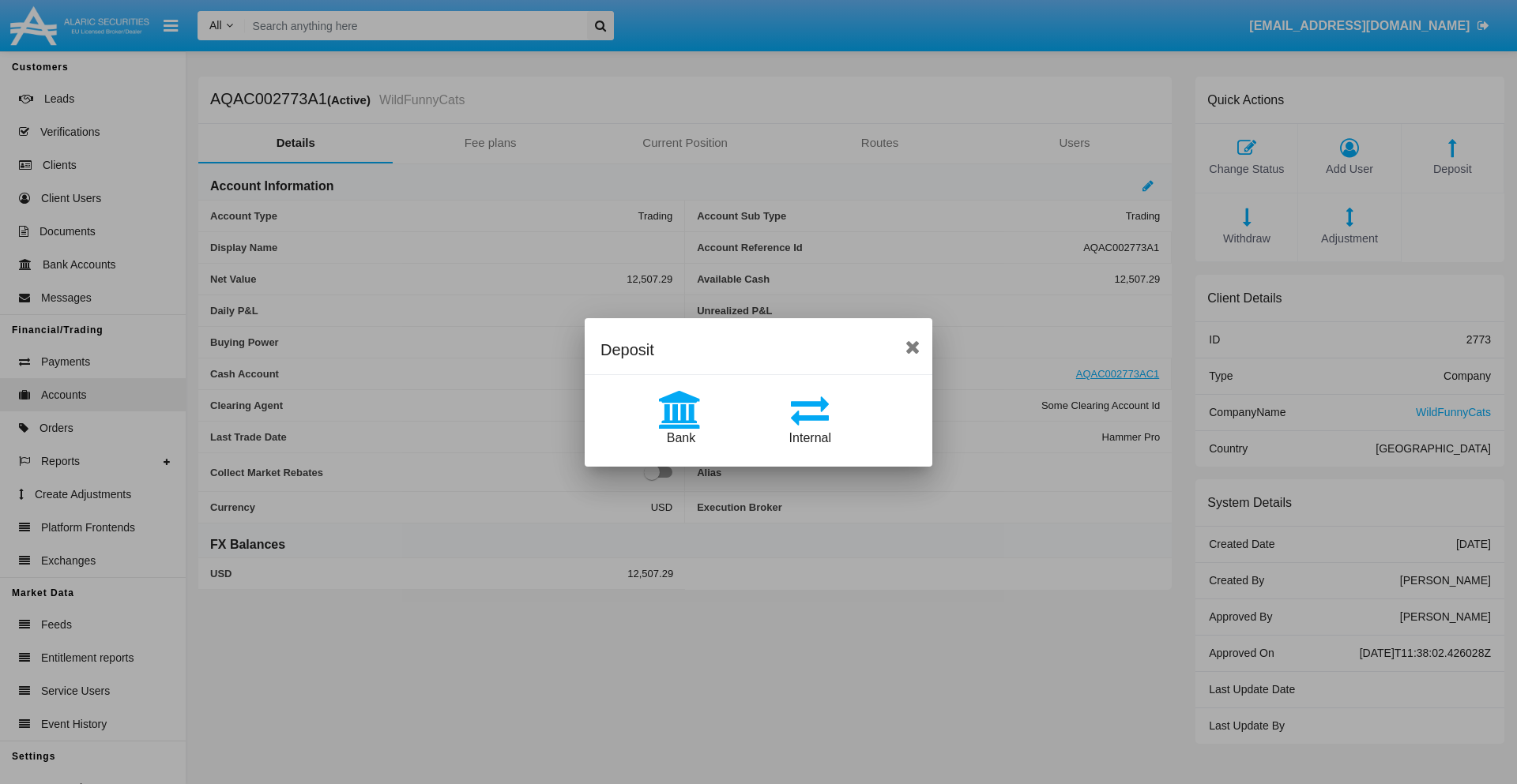
click at [809, 437] on span "Internal" at bounding box center [809, 438] width 42 height 13
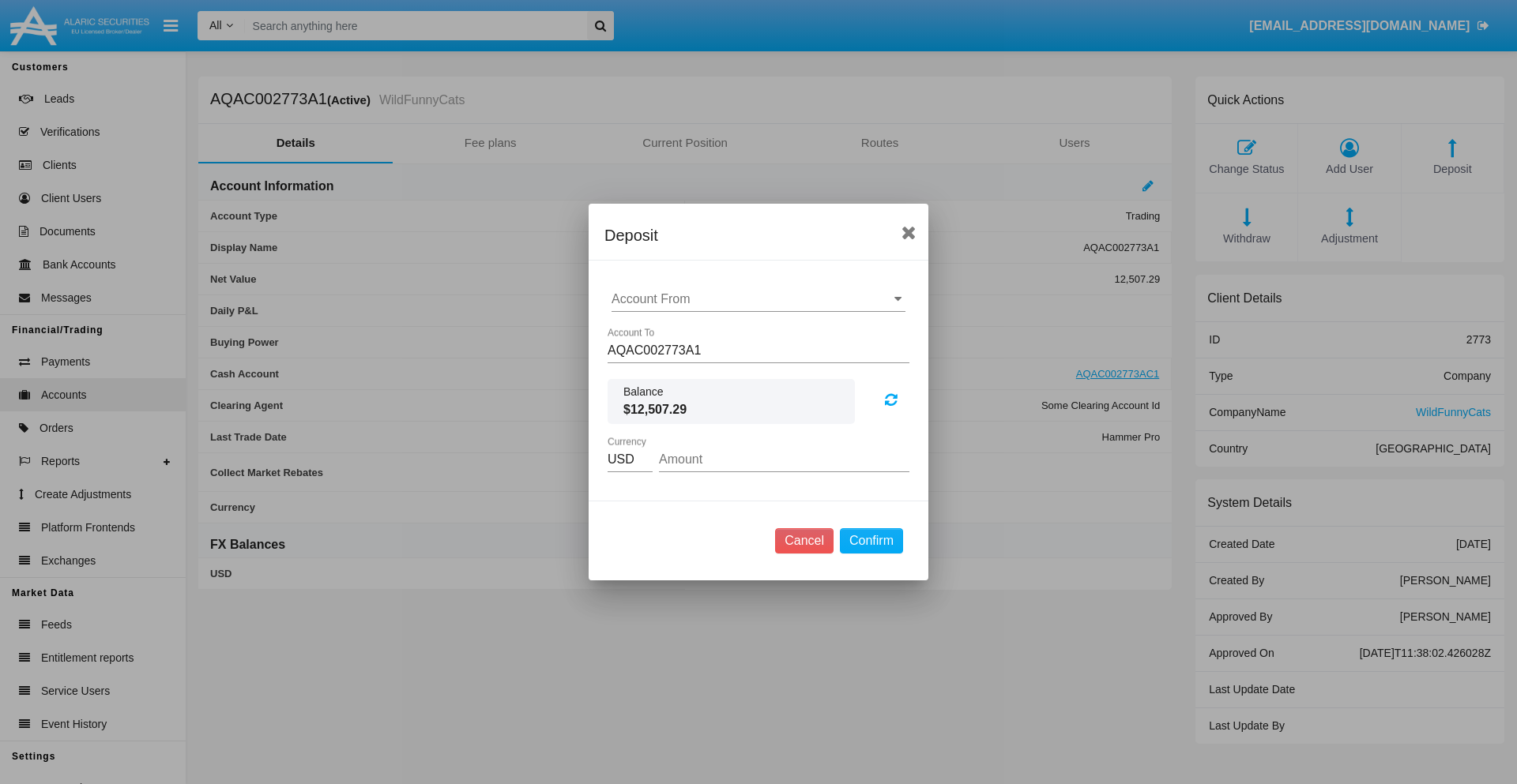
click at [758, 299] on input "Account From" at bounding box center [758, 299] width 293 height 14
click at [679, 368] on span "AQAC002773AC1" at bounding box center [680, 368] width 103 height 13
type input "AQAC002773AC1"
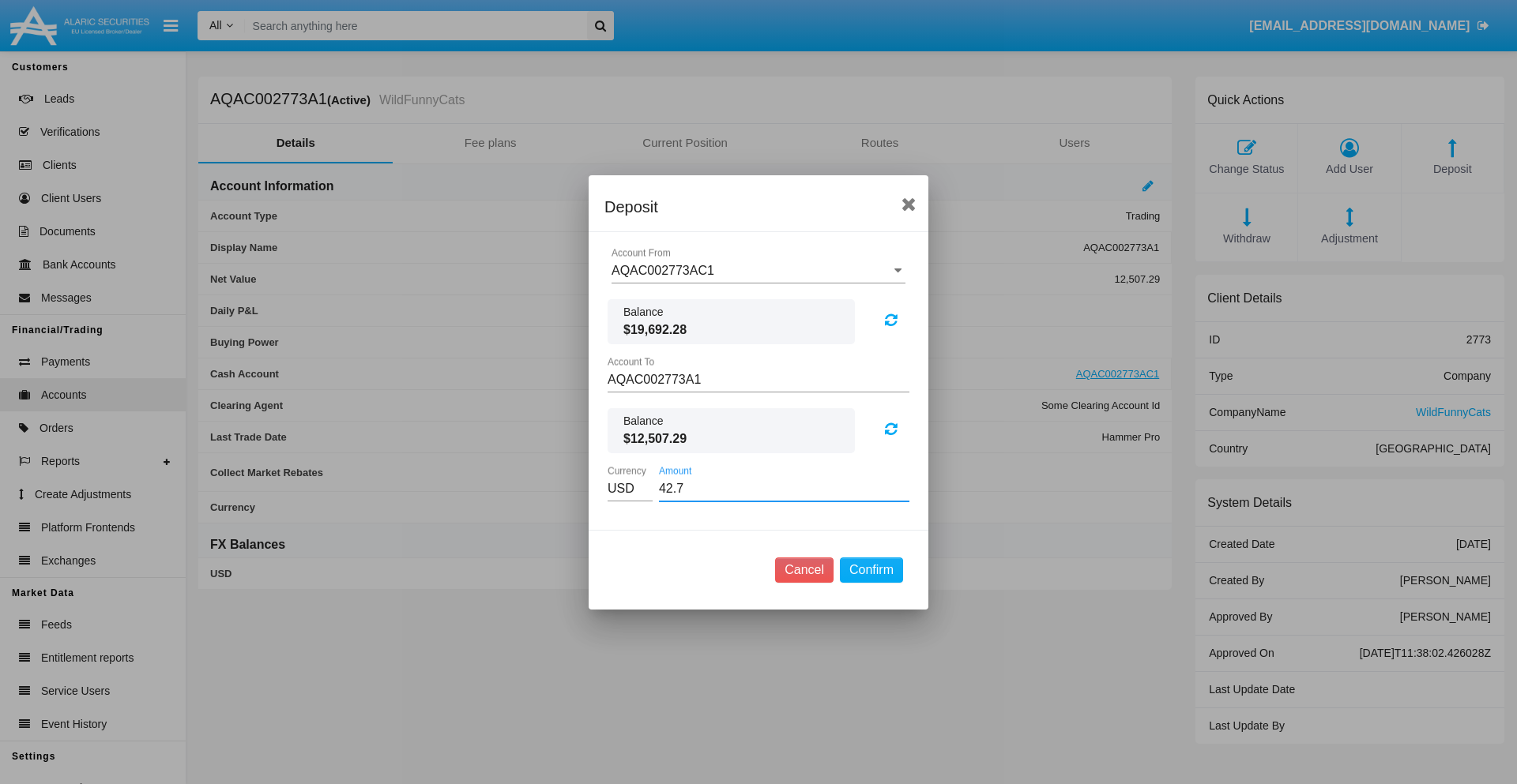
type input "42.79"
click at [870, 569] on button "Confirm" at bounding box center [872, 570] width 64 height 25
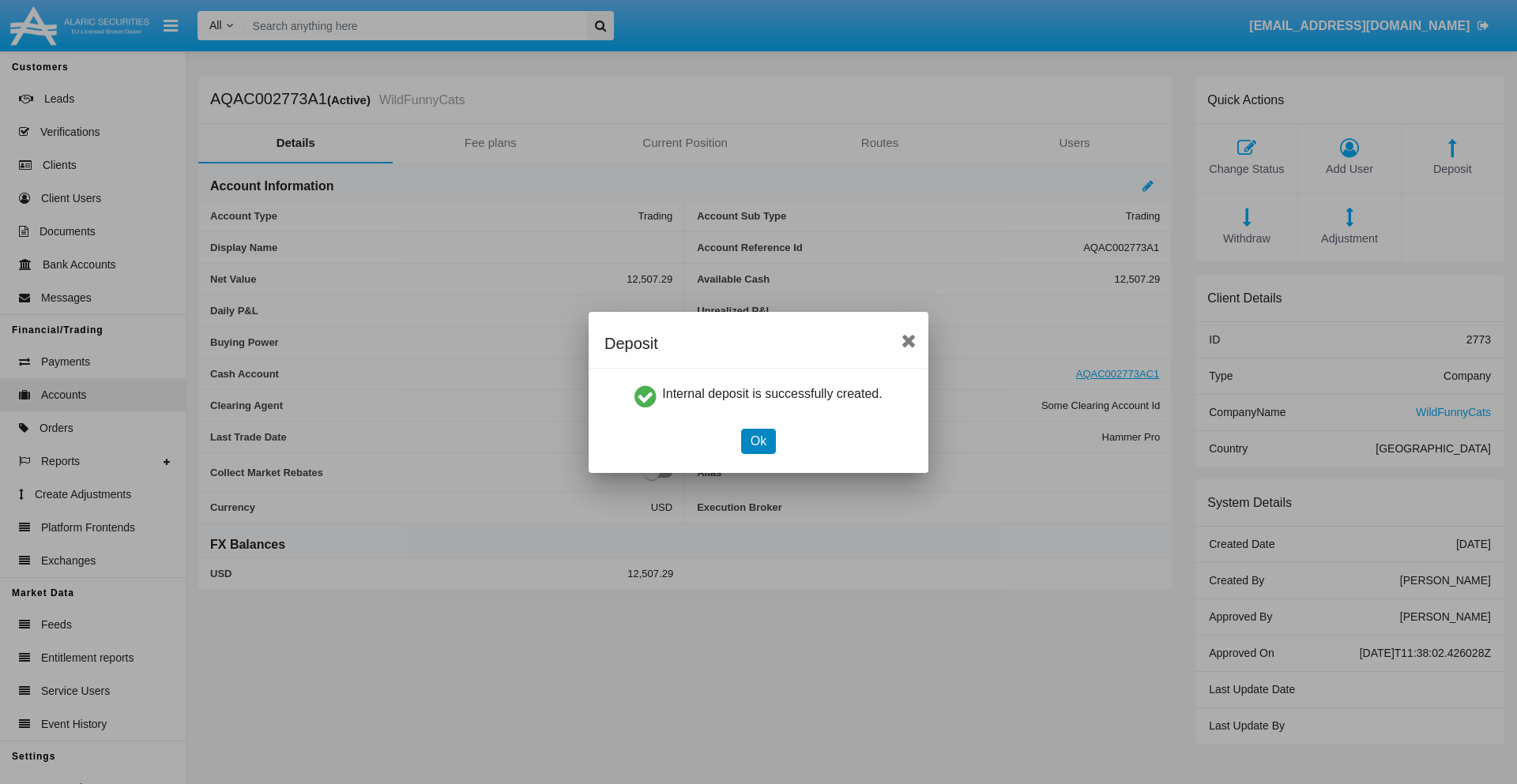
click at [758, 441] on button "Ok" at bounding box center [758, 441] width 35 height 25
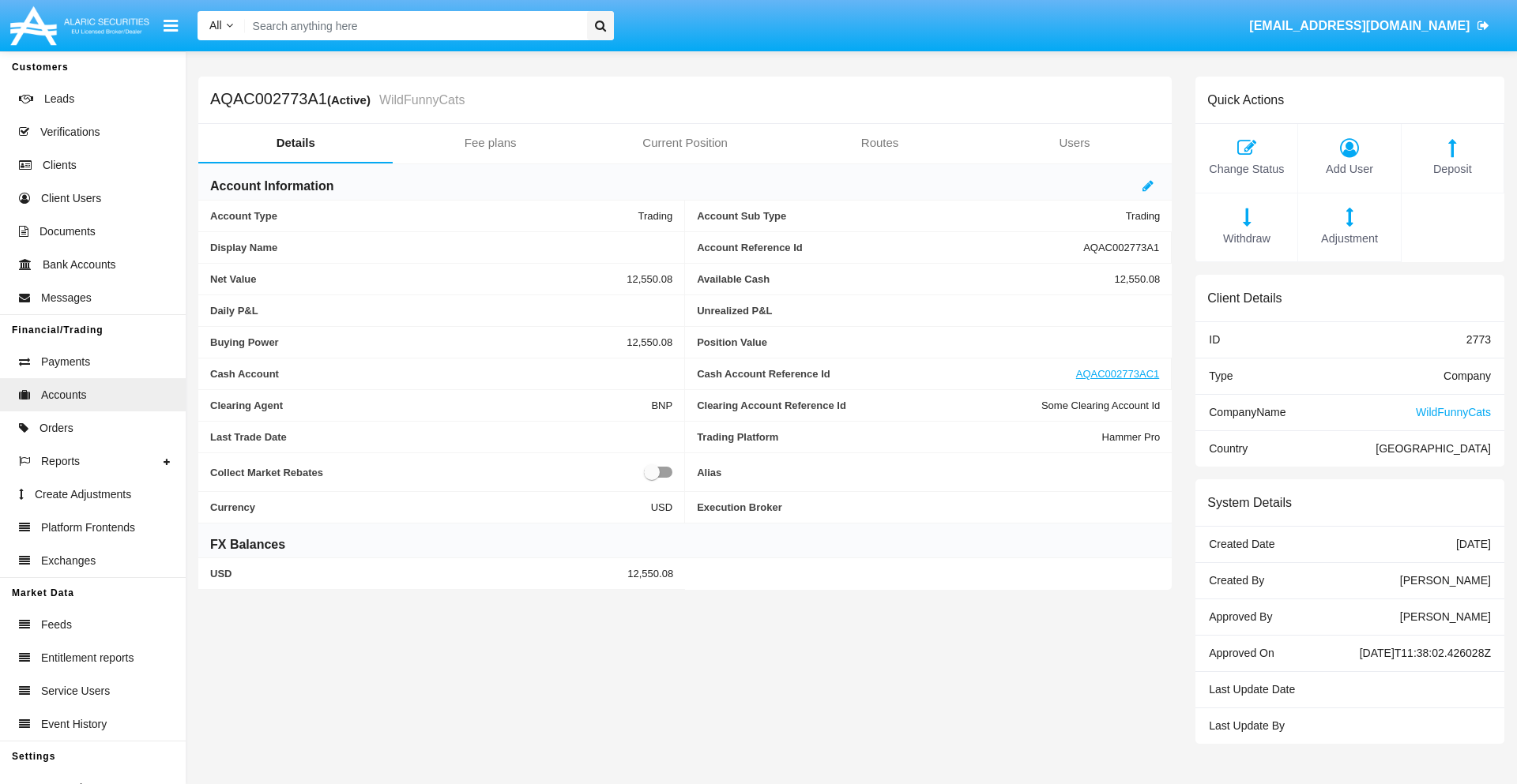
click at [1246, 238] on span "Withdraw" at bounding box center [1246, 239] width 86 height 18
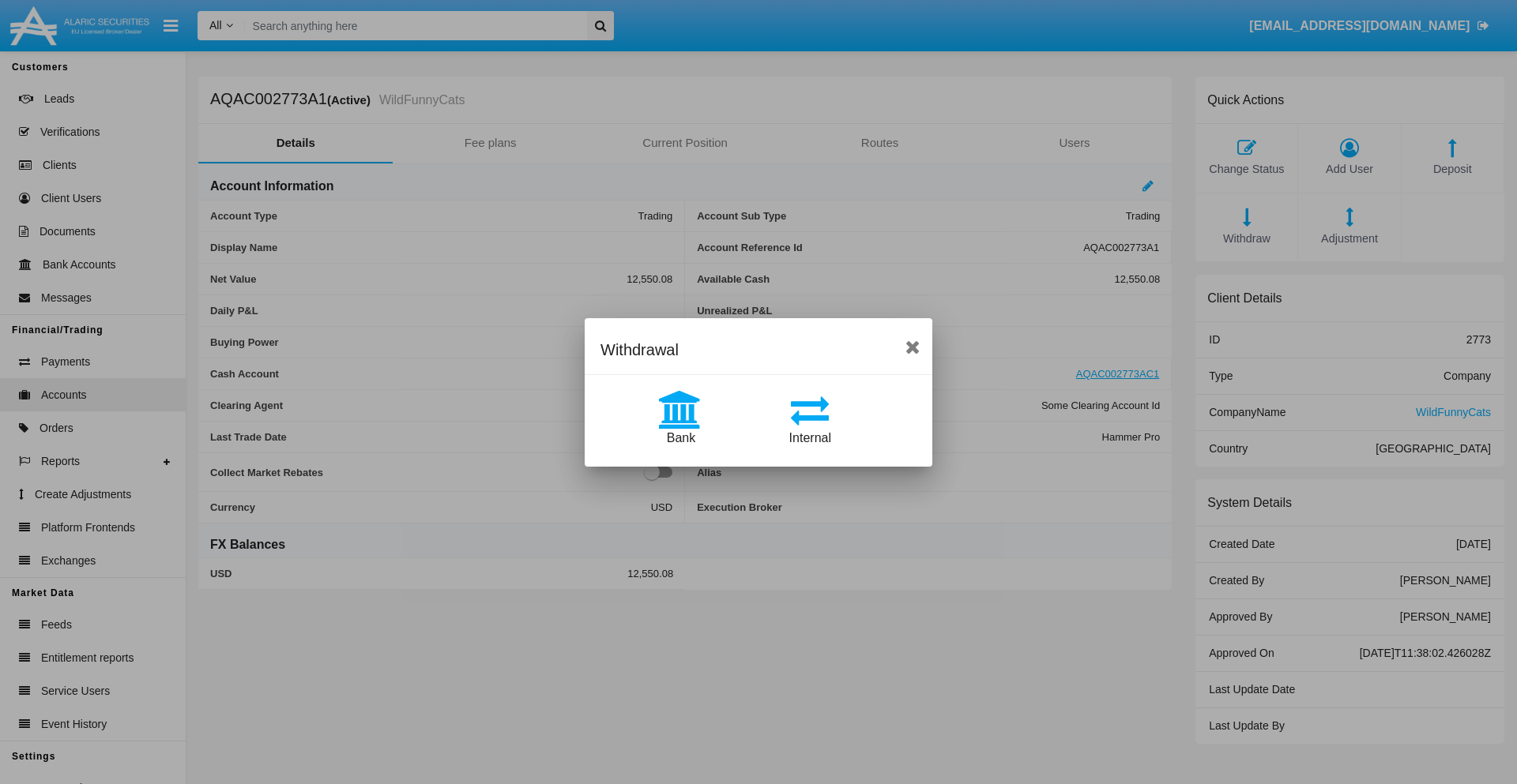
click at [809, 437] on span "Internal" at bounding box center [809, 438] width 42 height 13
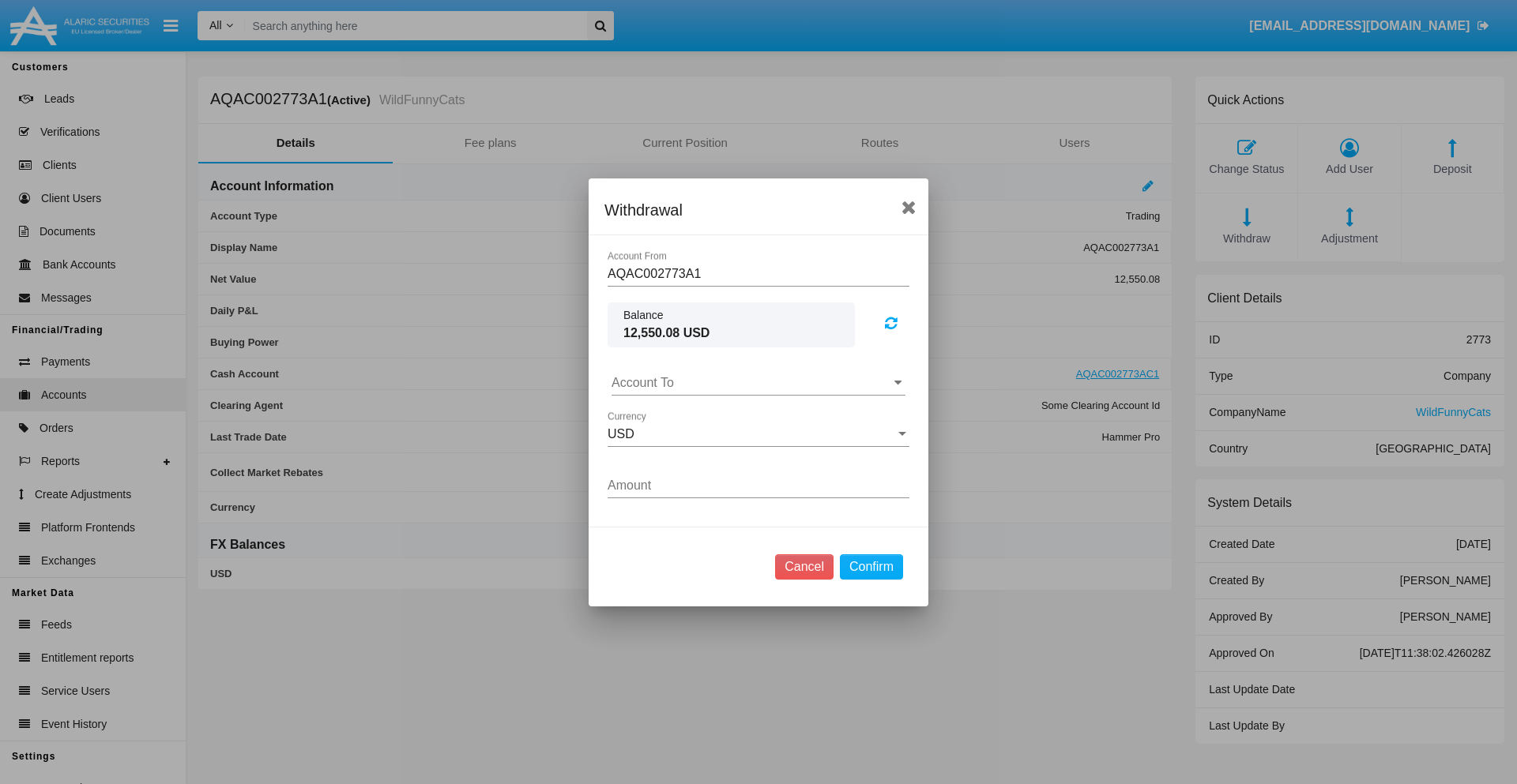
click at [758, 382] on input "Account To" at bounding box center [758, 382] width 293 height 14
click at [679, 451] on span "AQAC002773AC1" at bounding box center [680, 452] width 103 height 13
type input "AQAC002773AC1"
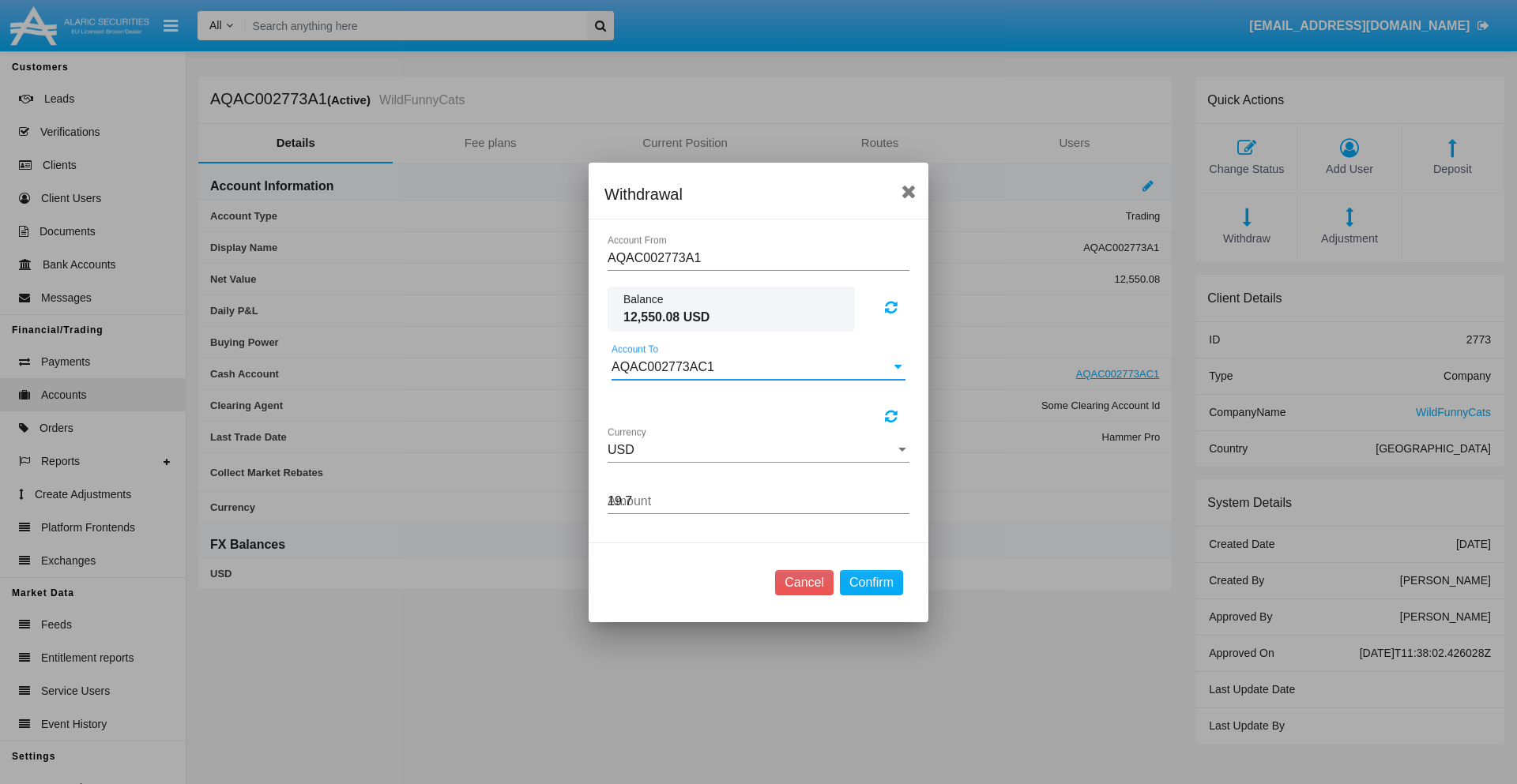
type input "19.75"
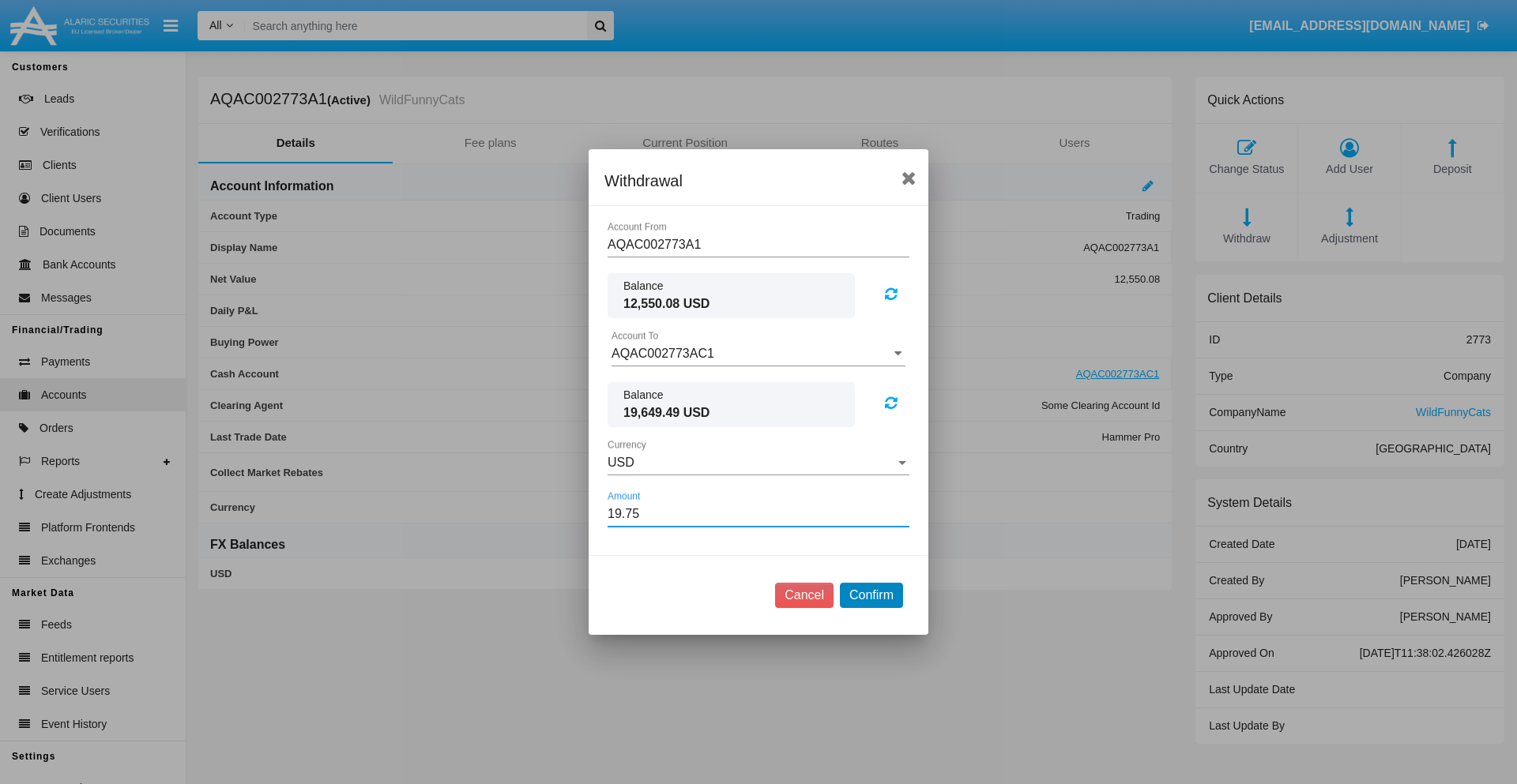
click at [870, 595] on button "Confirm" at bounding box center [872, 595] width 64 height 25
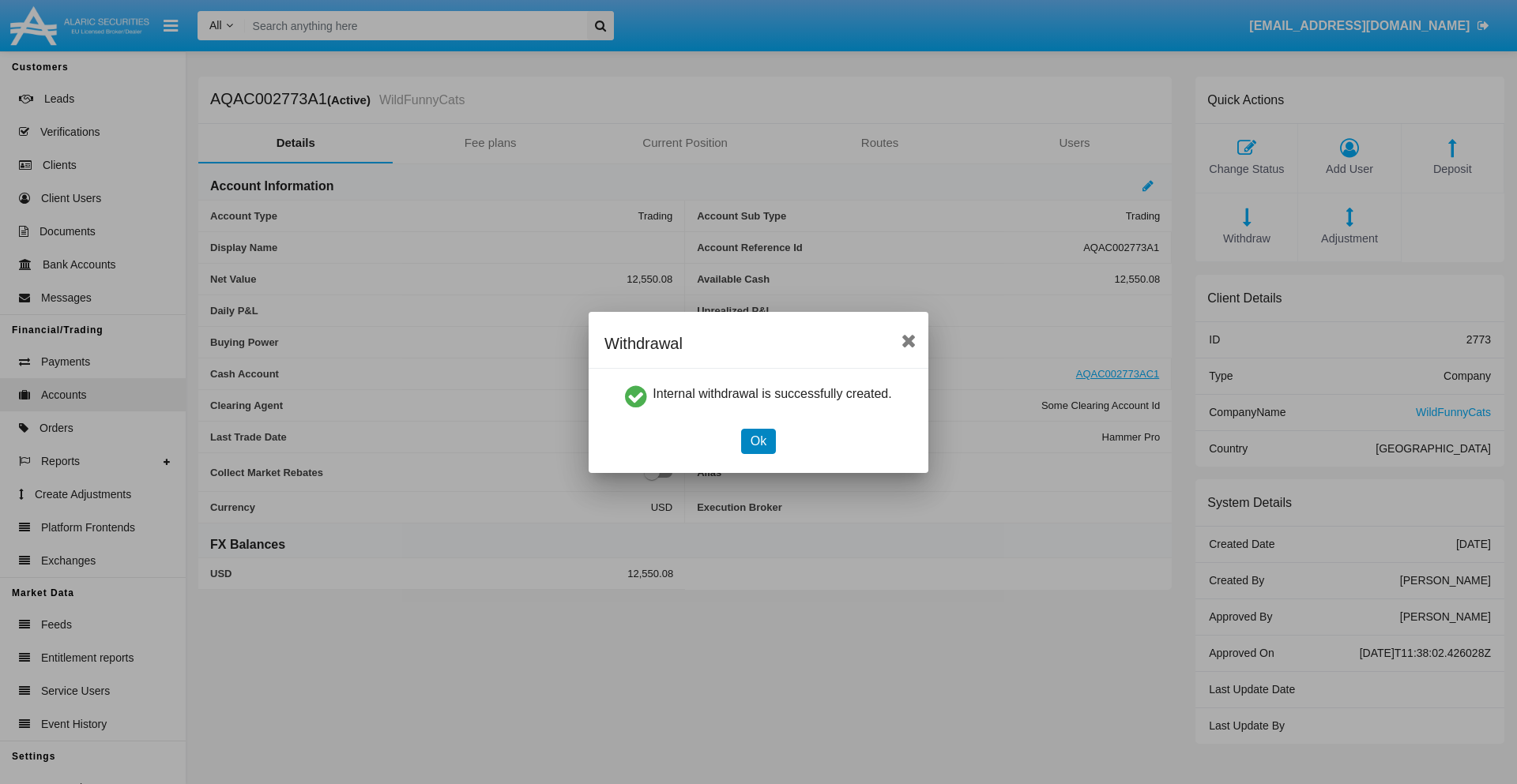
click at [758, 441] on button "Ok" at bounding box center [758, 441] width 35 height 25
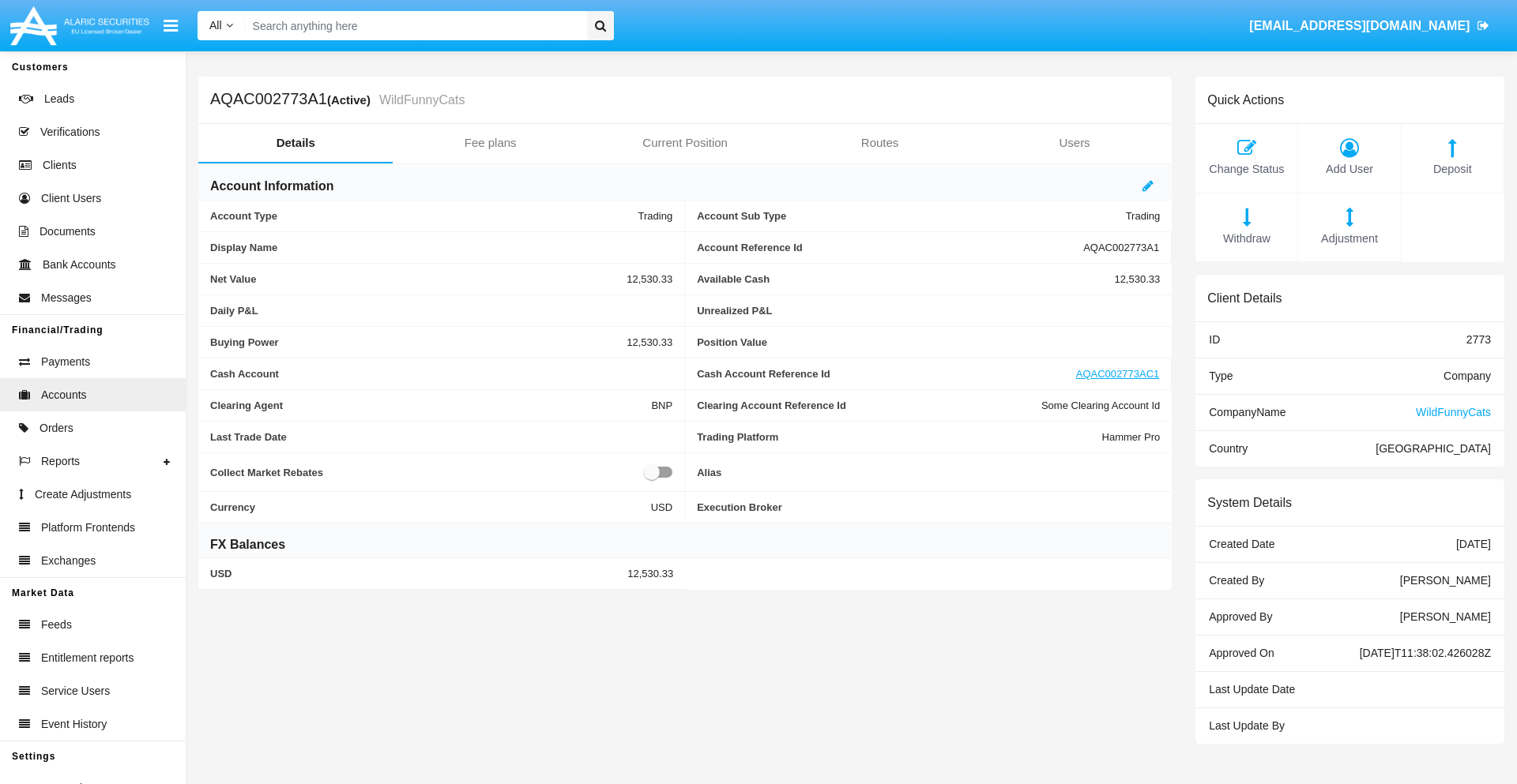
click at [1246, 238] on span "Withdraw" at bounding box center [1246, 239] width 86 height 18
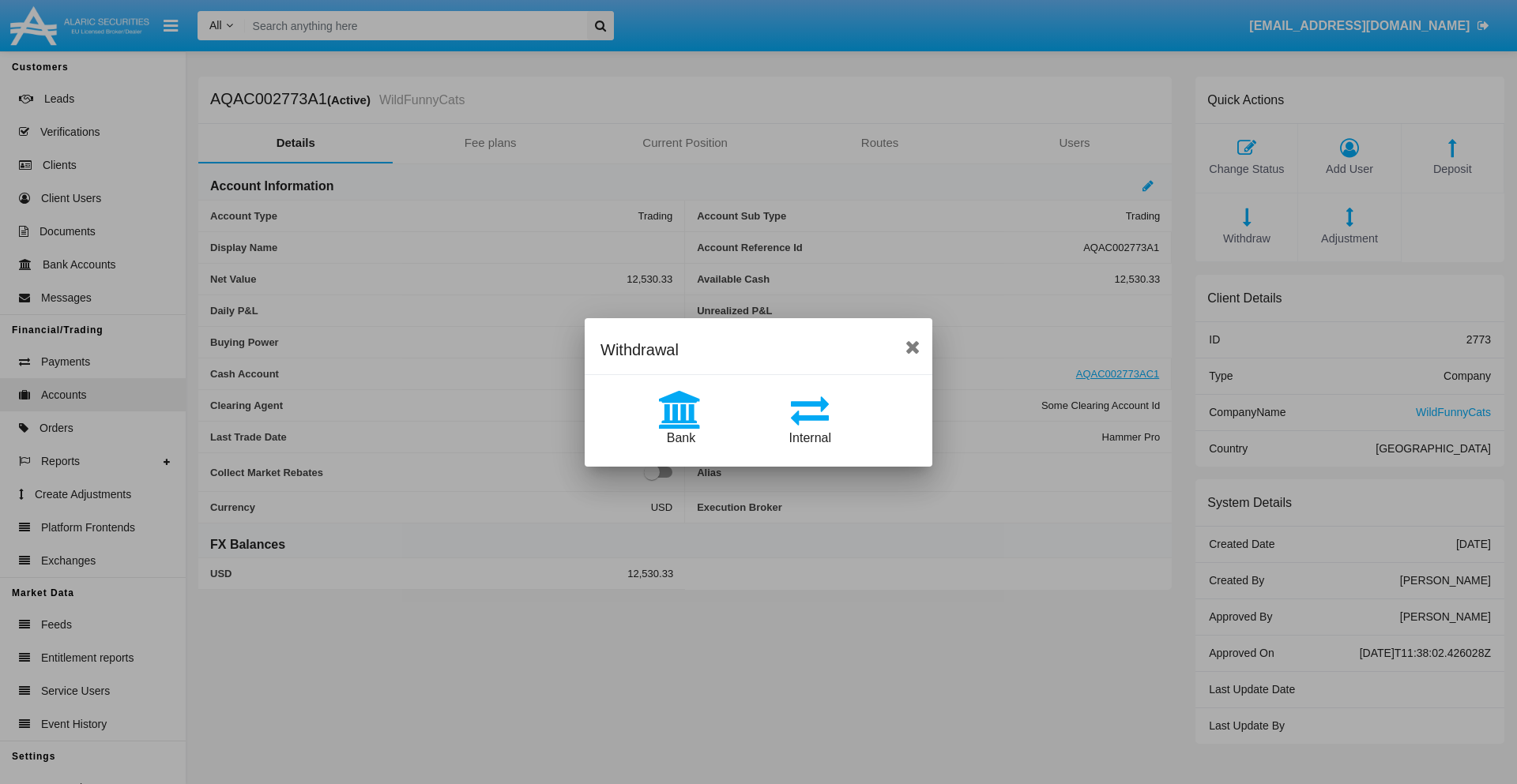
click at [680, 437] on span "Bank" at bounding box center [680, 438] width 28 height 13
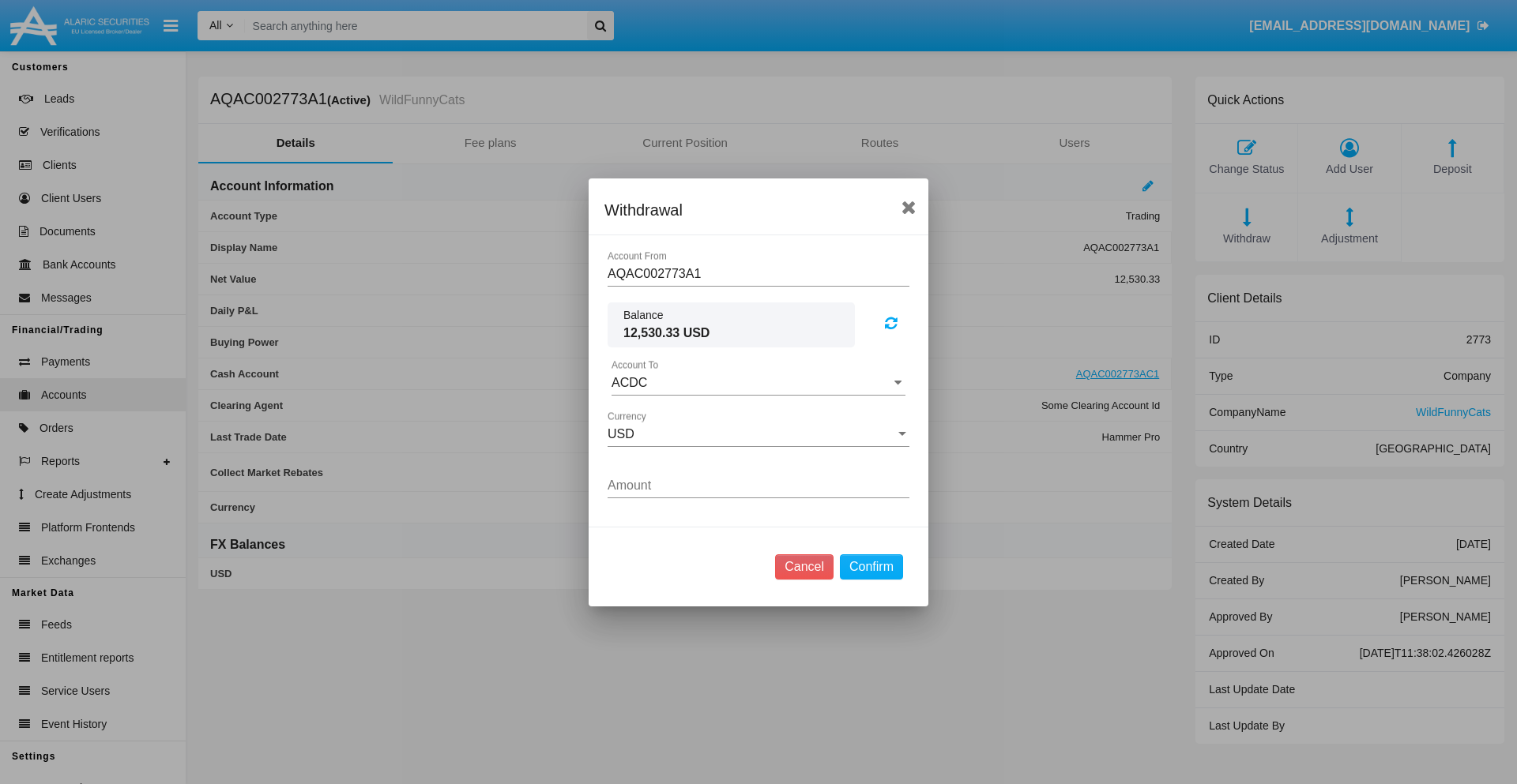
click at [758, 382] on input "ACDC" at bounding box center [758, 382] width 293 height 14
click at [646, 414] on span "ACDC" at bounding box center [646, 414] width 36 height 13
type input "ACDC"
type input "97.58"
click at [870, 566] on button "Confirm" at bounding box center [872, 566] width 64 height 25
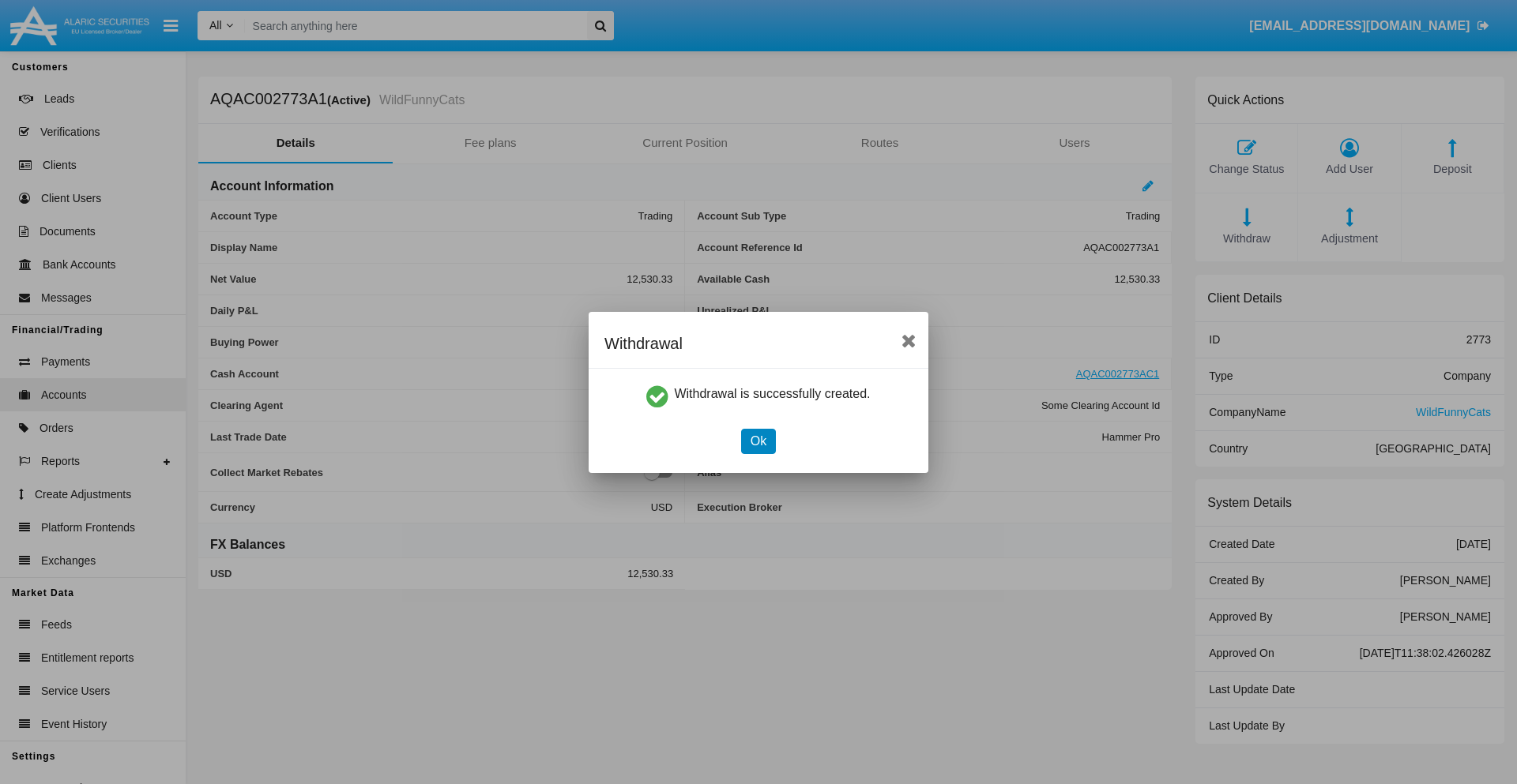
click at [758, 441] on button "Ok" at bounding box center [758, 441] width 35 height 25
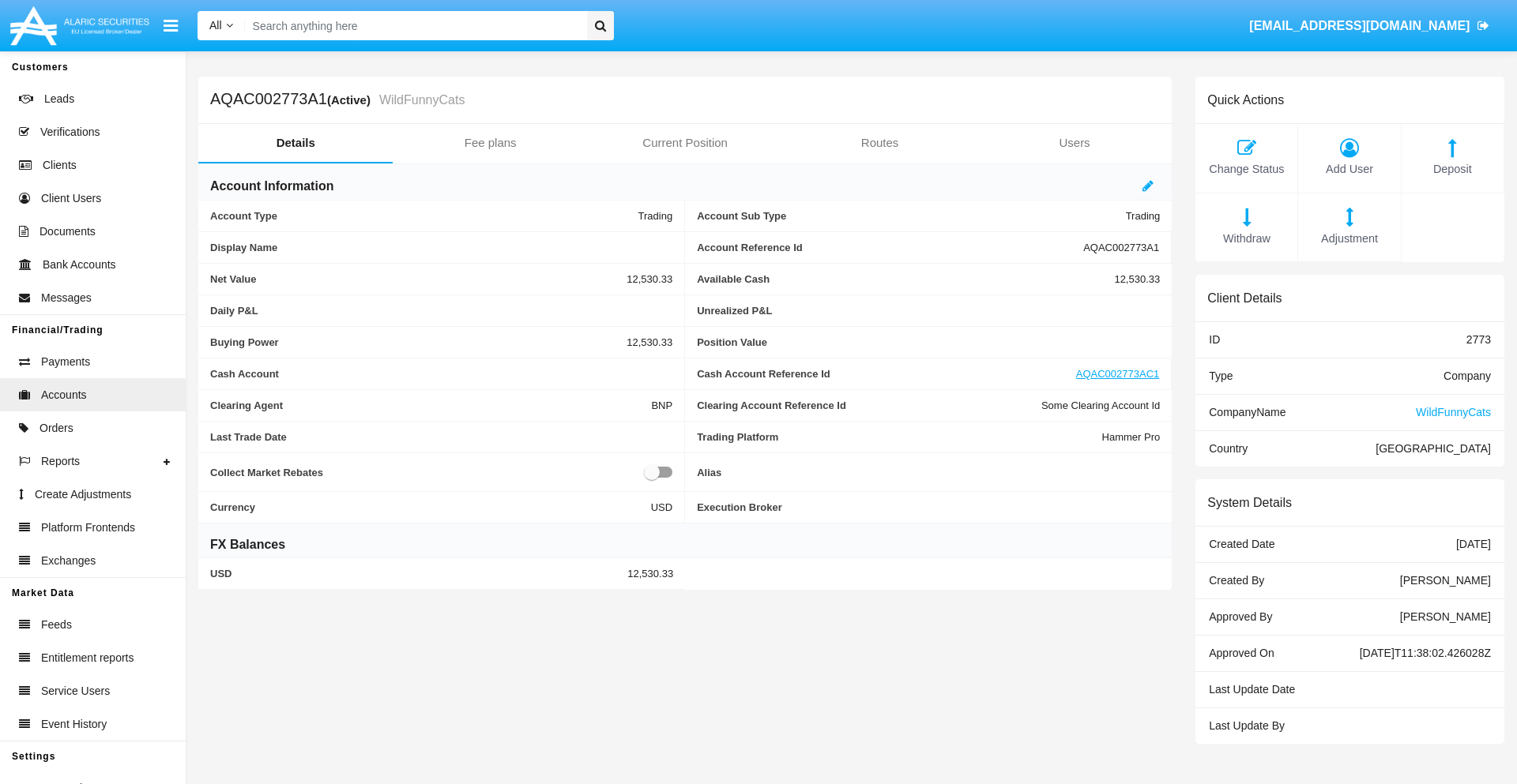
click at [1350, 238] on span "Adjustment" at bounding box center [1349, 239] width 86 height 18
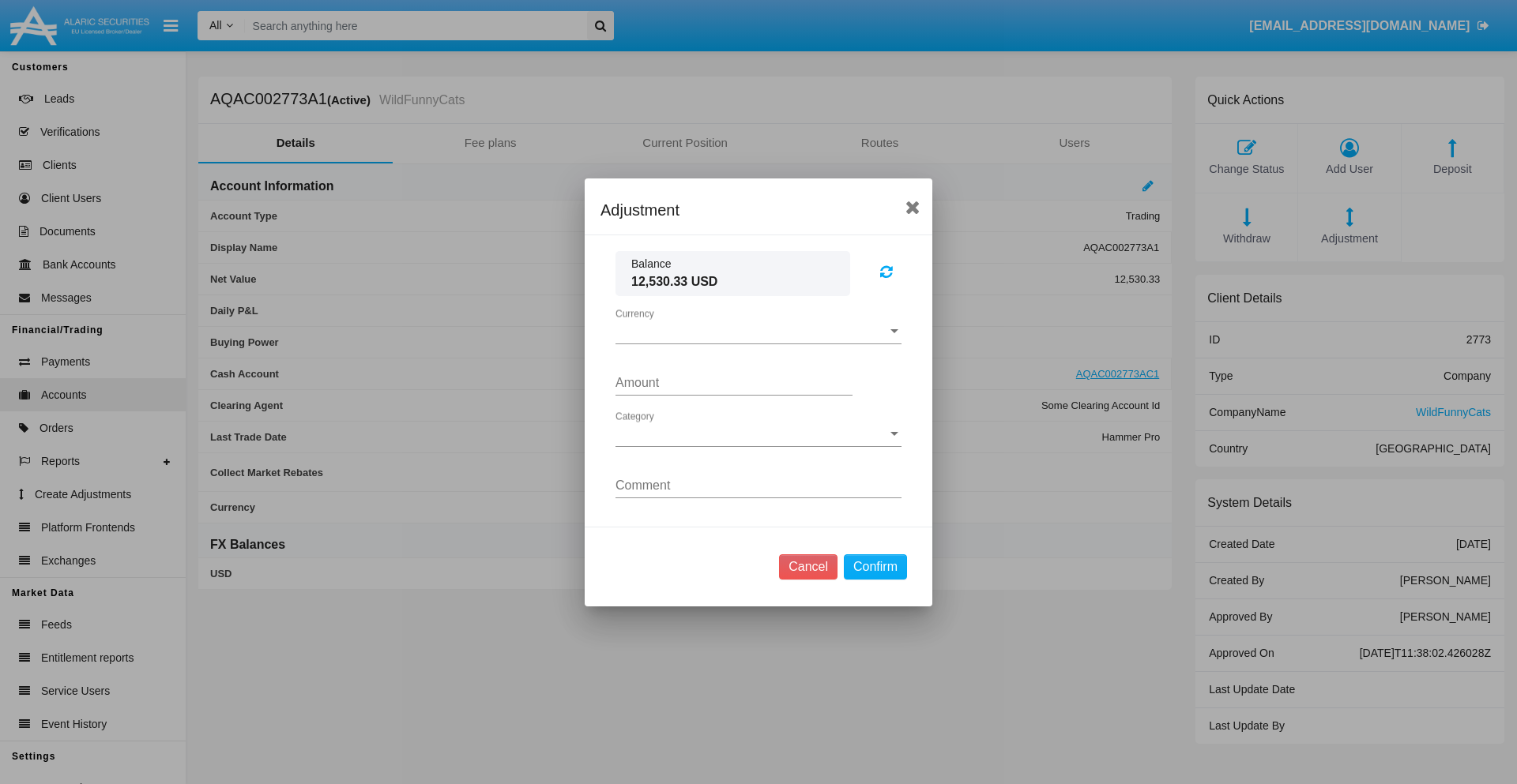
click at [758, 331] on span "Currency" at bounding box center [751, 331] width 272 height 14
click at [758, 343] on span "USD" at bounding box center [758, 343] width 286 height 38
click at [758, 434] on span "Category" at bounding box center [751, 434] width 272 height 14
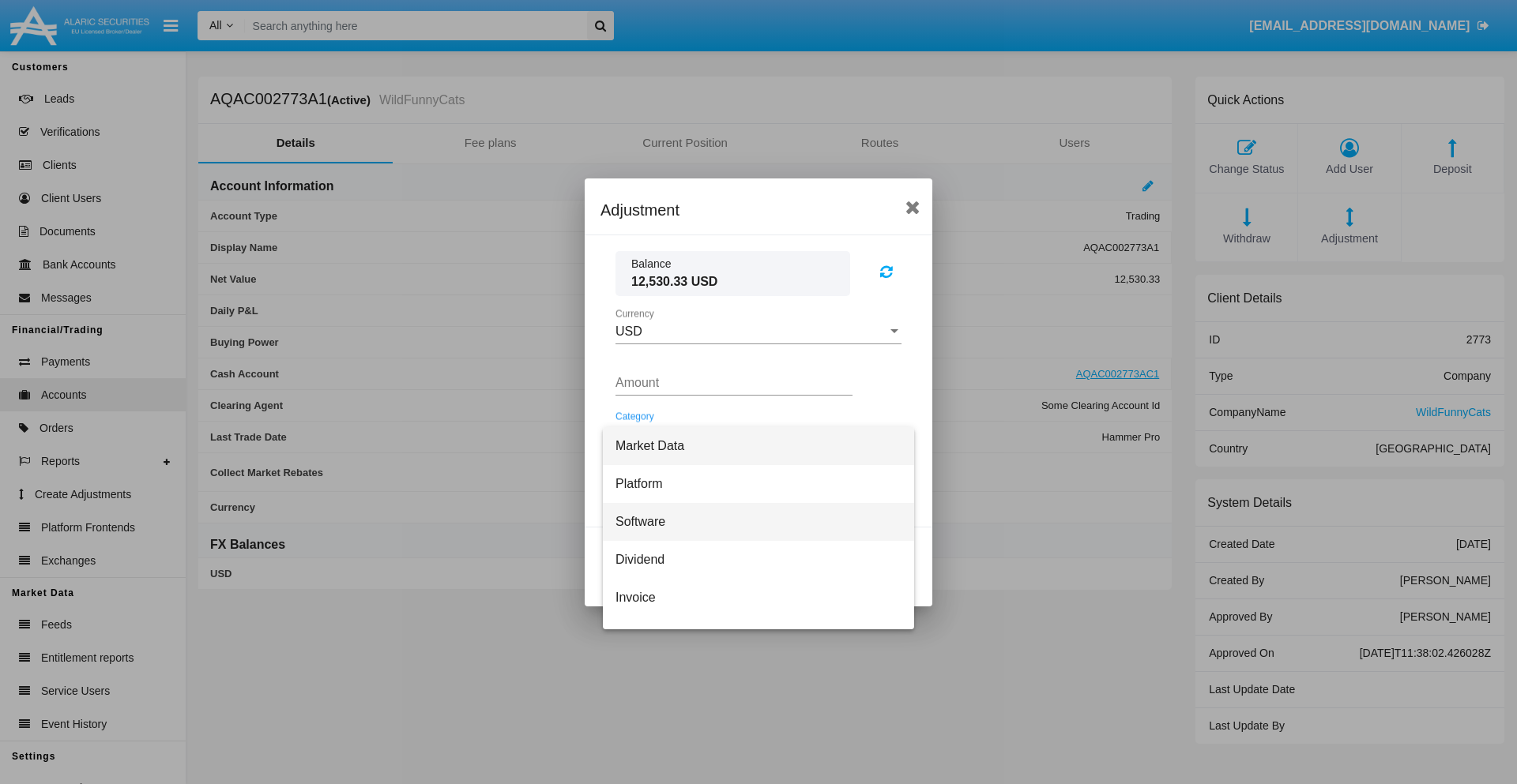
click at [752, 521] on span "Software" at bounding box center [758, 521] width 286 height 38
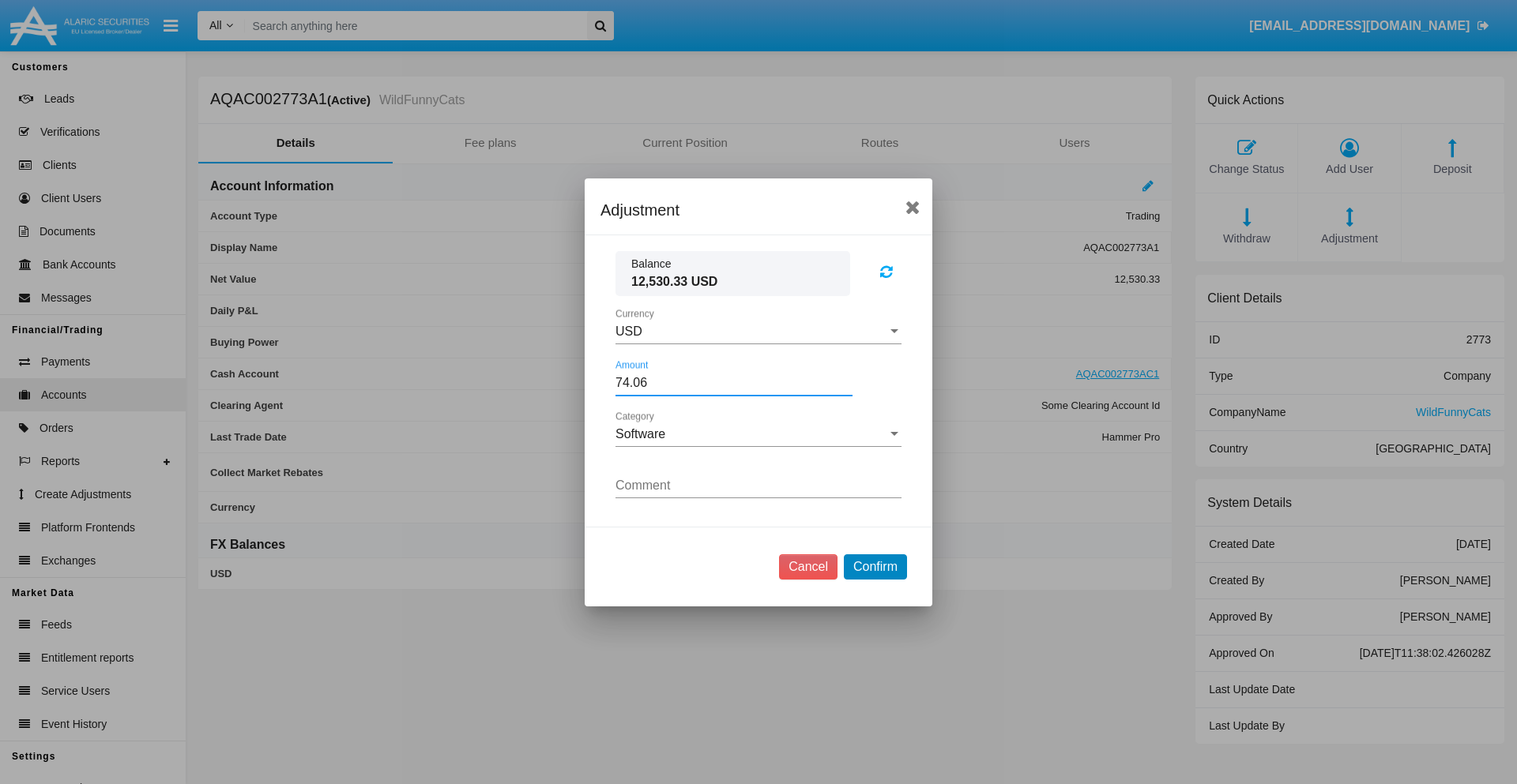
click at [875, 566] on button "Confirm" at bounding box center [876, 566] width 64 height 25
type input "74.0600"
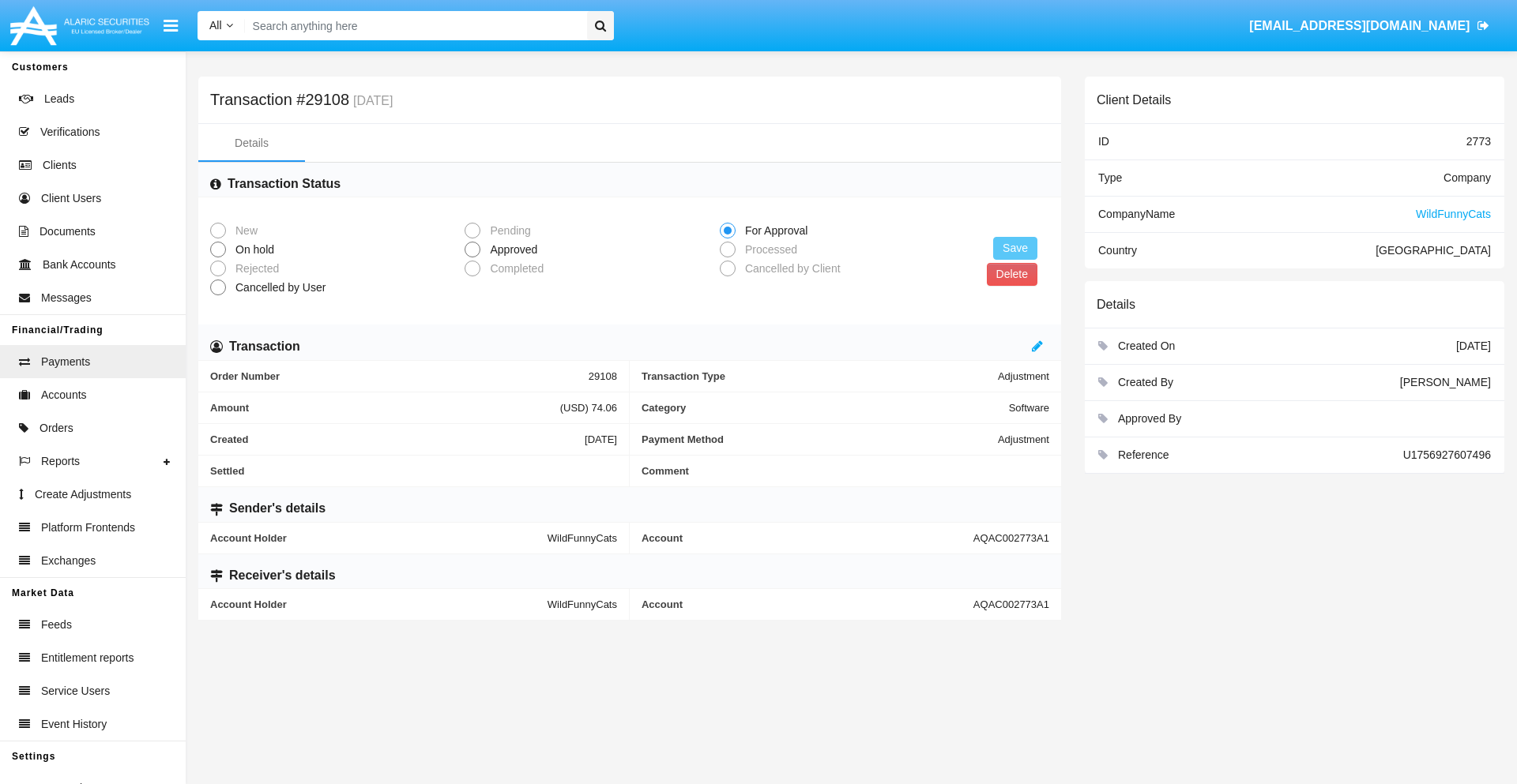
click at [510, 249] on span "Approved" at bounding box center [510, 250] width 61 height 17
click at [472, 258] on input "Approved" at bounding box center [472, 258] width 1 height 1
radio input "true"
click at [1015, 248] on button "Save" at bounding box center [1014, 249] width 44 height 23
click at [1011, 274] on button "Delete" at bounding box center [1012, 274] width 50 height 23
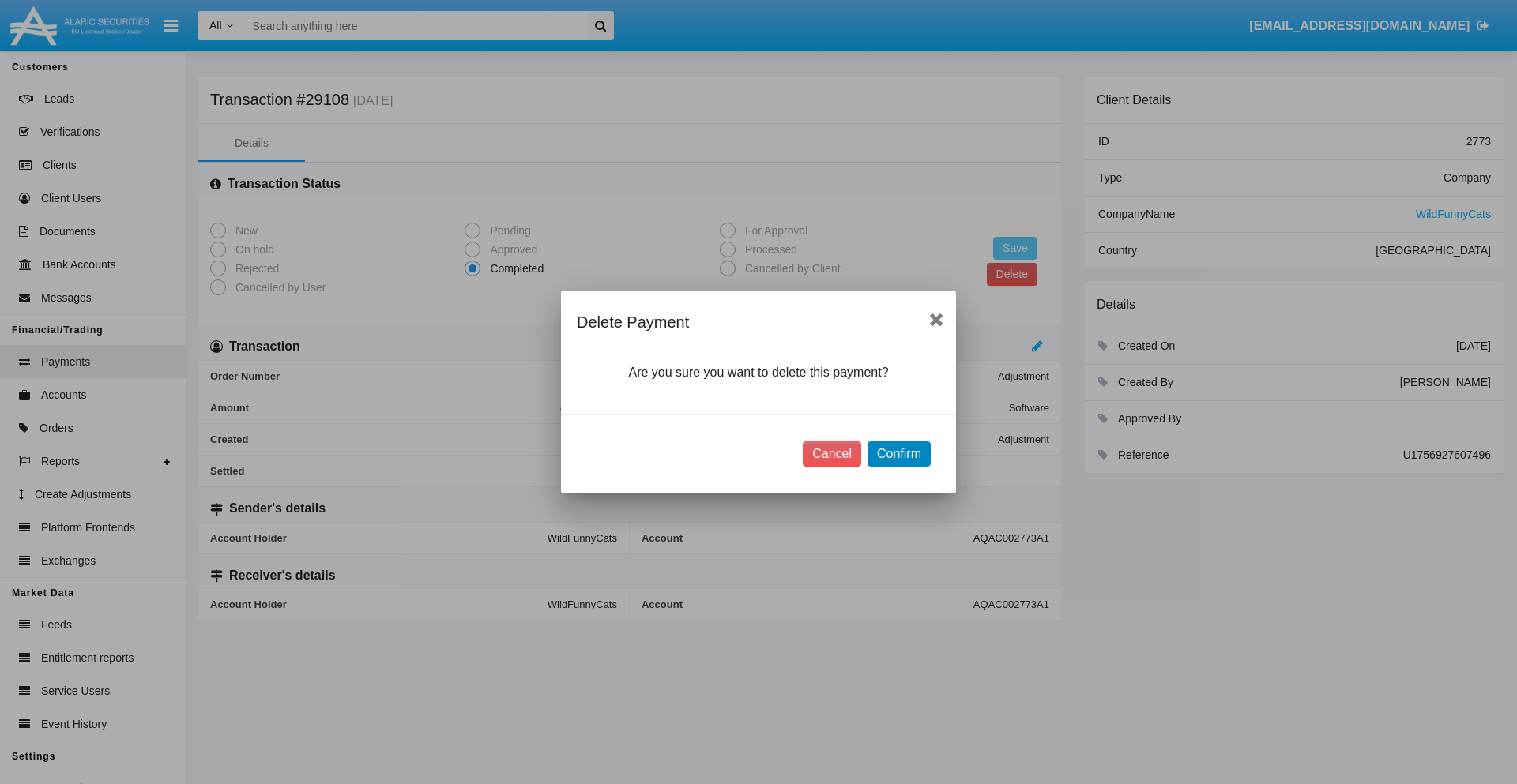
click at [898, 454] on button "Confirm" at bounding box center [899, 454] width 64 height 25
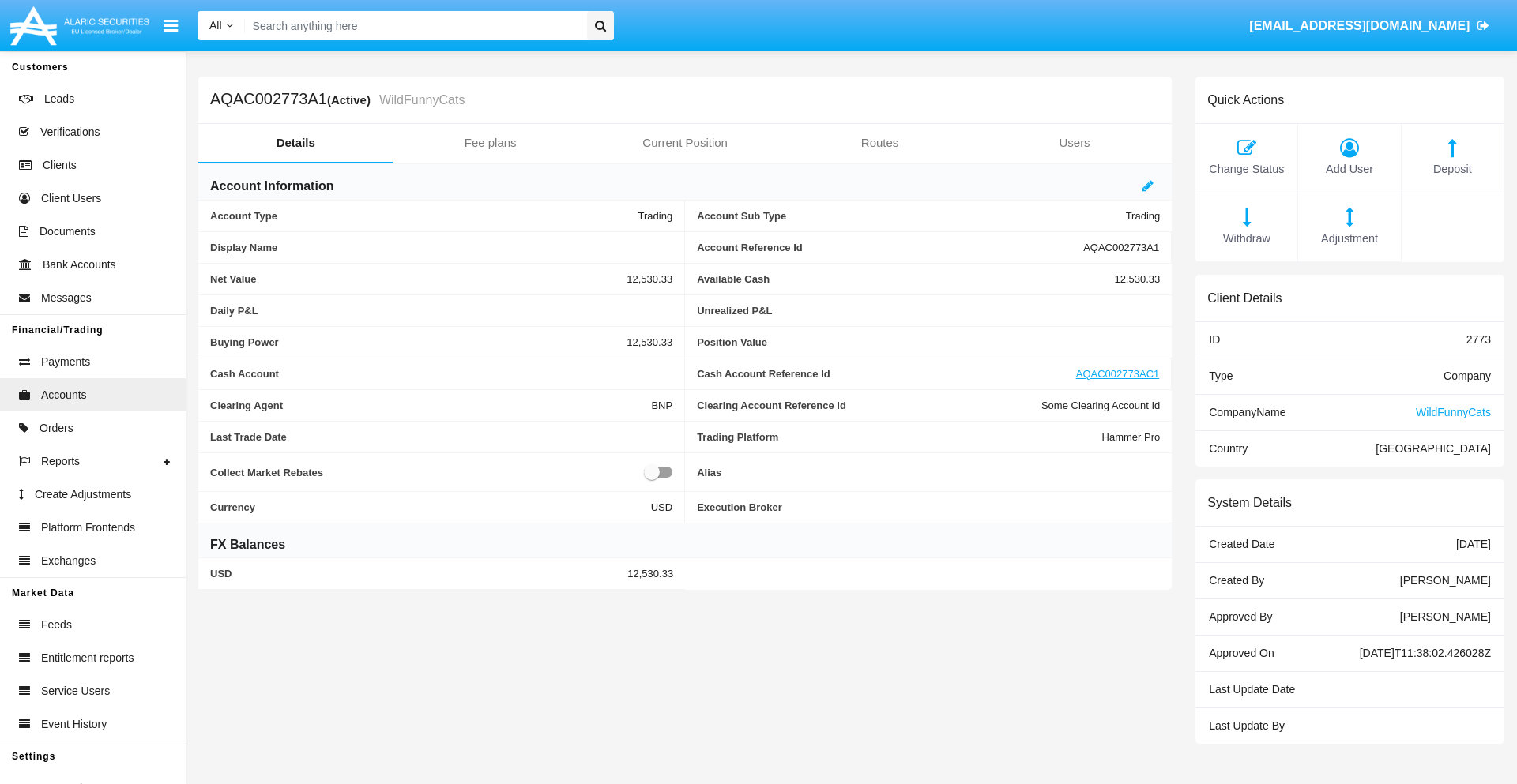
click at [1453, 169] on span "Deposit" at bounding box center [1453, 169] width 86 height 18
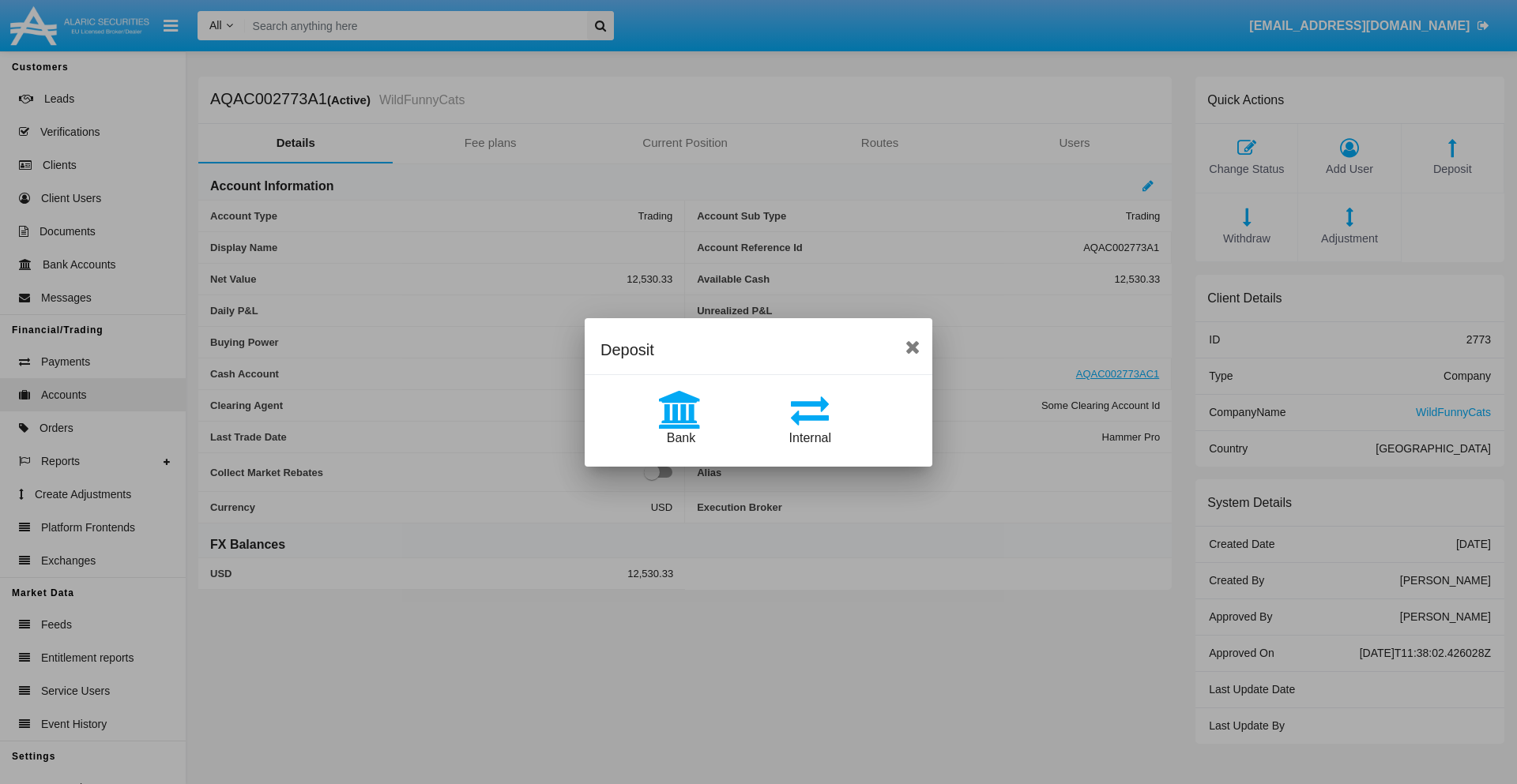
click at [680, 437] on span "Bank" at bounding box center [680, 438] width 28 height 13
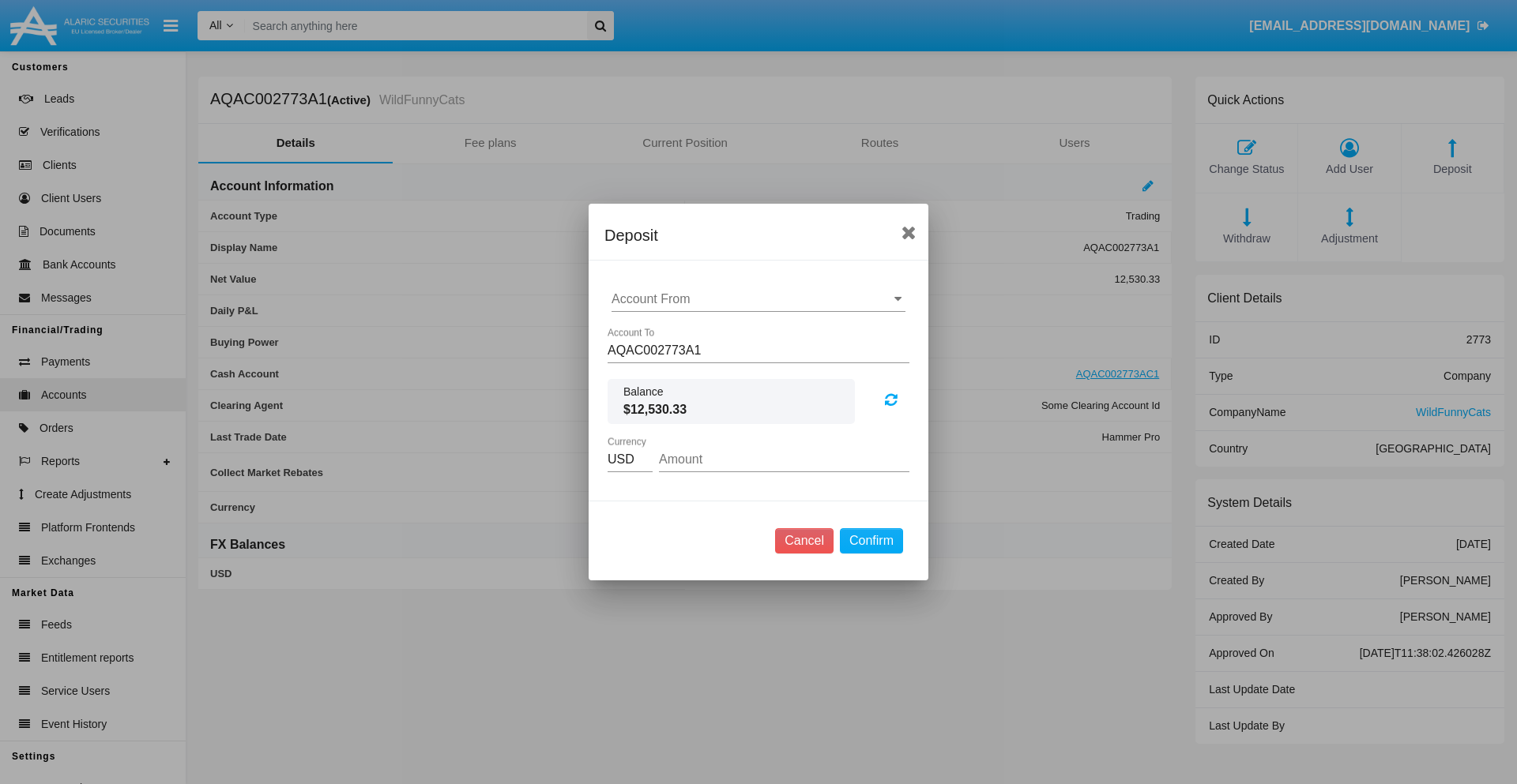
click at [758, 299] on input "Account From" at bounding box center [758, 299] width 293 height 14
click at [646, 330] on span "ACDC" at bounding box center [646, 331] width 36 height 13
type input "ACDC"
type input "26.68"
click at [870, 541] on button "Confirm" at bounding box center [872, 540] width 64 height 25
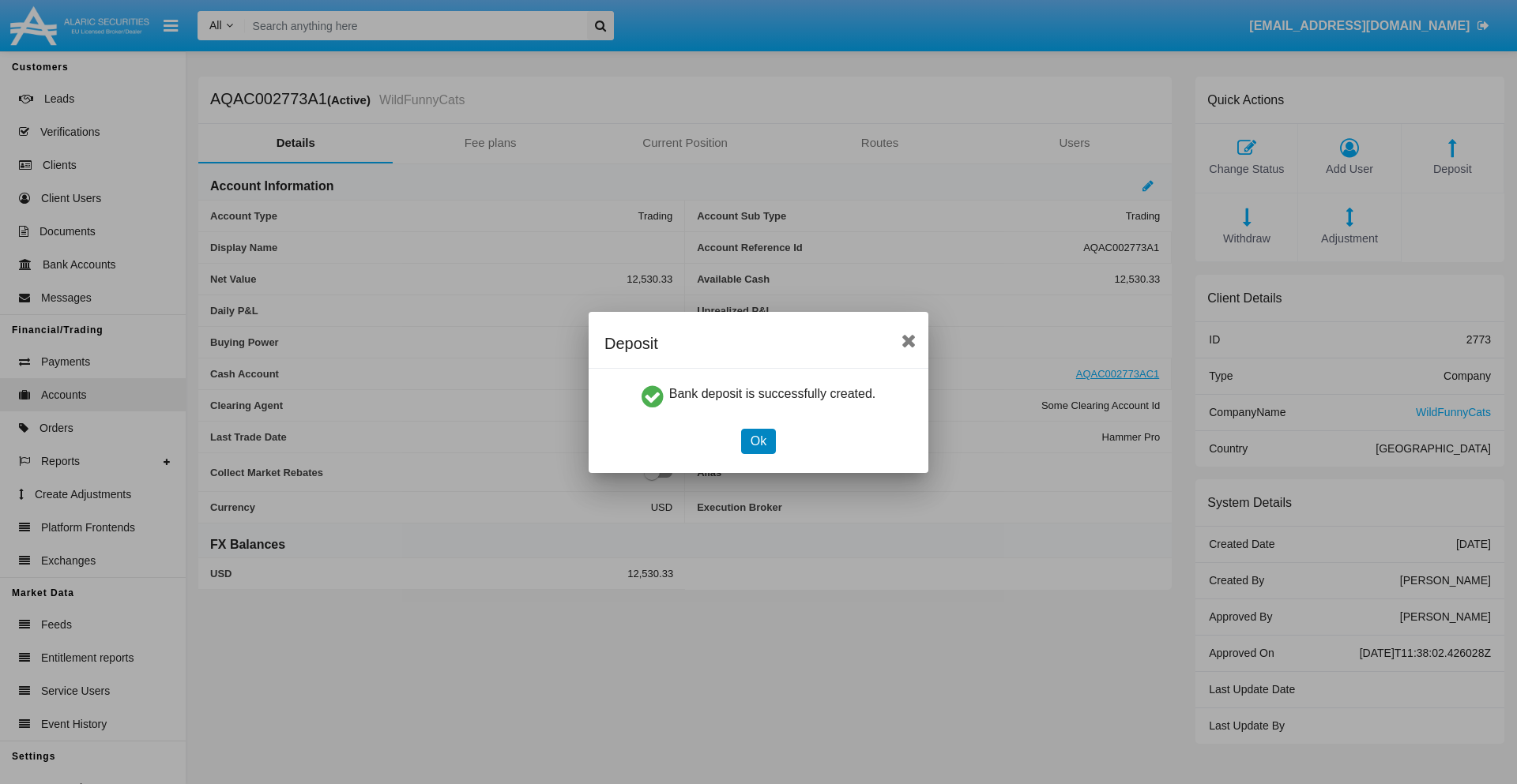
click at [758, 441] on button "Ok" at bounding box center [758, 441] width 35 height 25
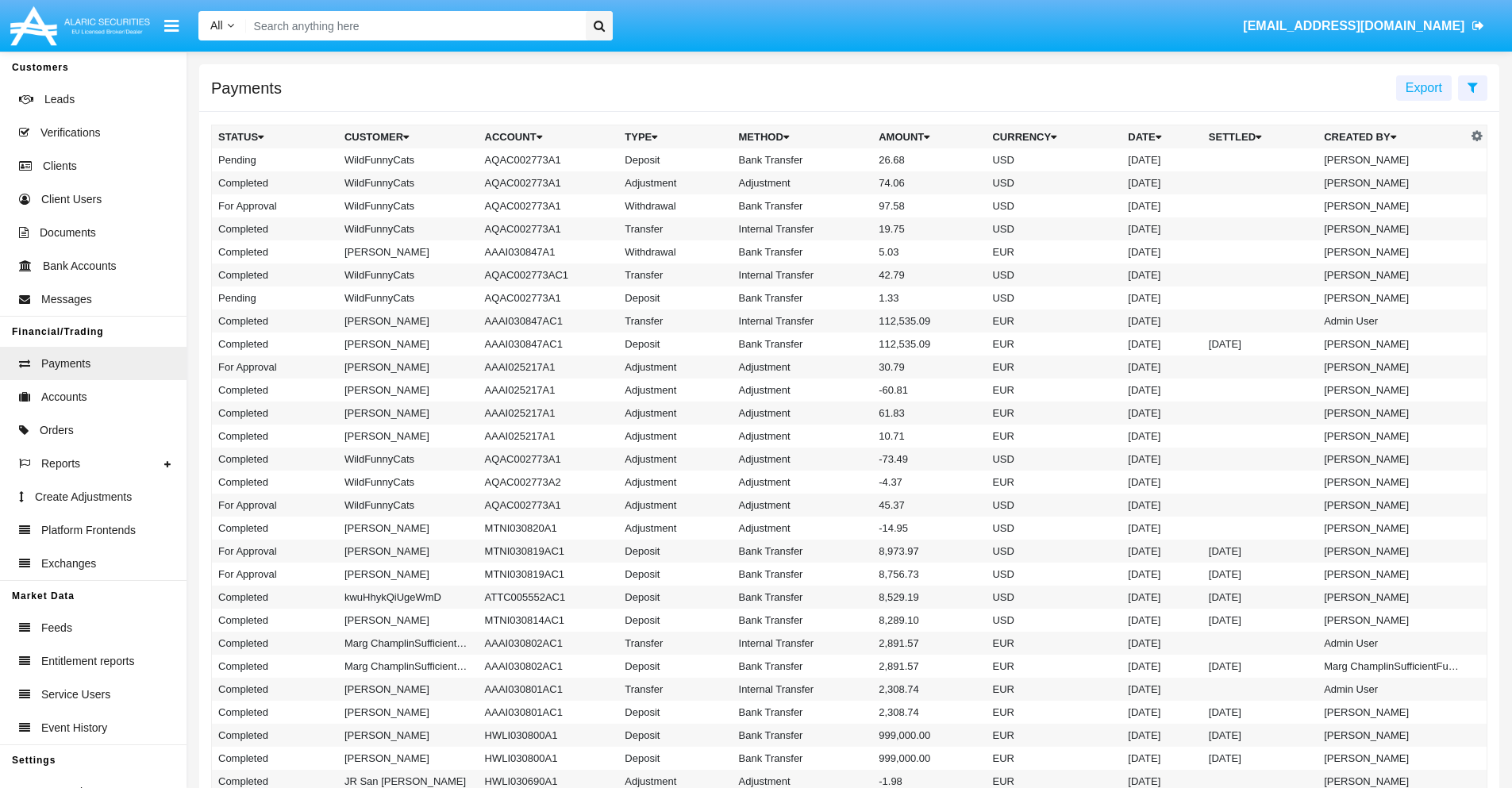
click at [849, 160] on td "Bank Transfer" at bounding box center [803, 160] width 141 height 23
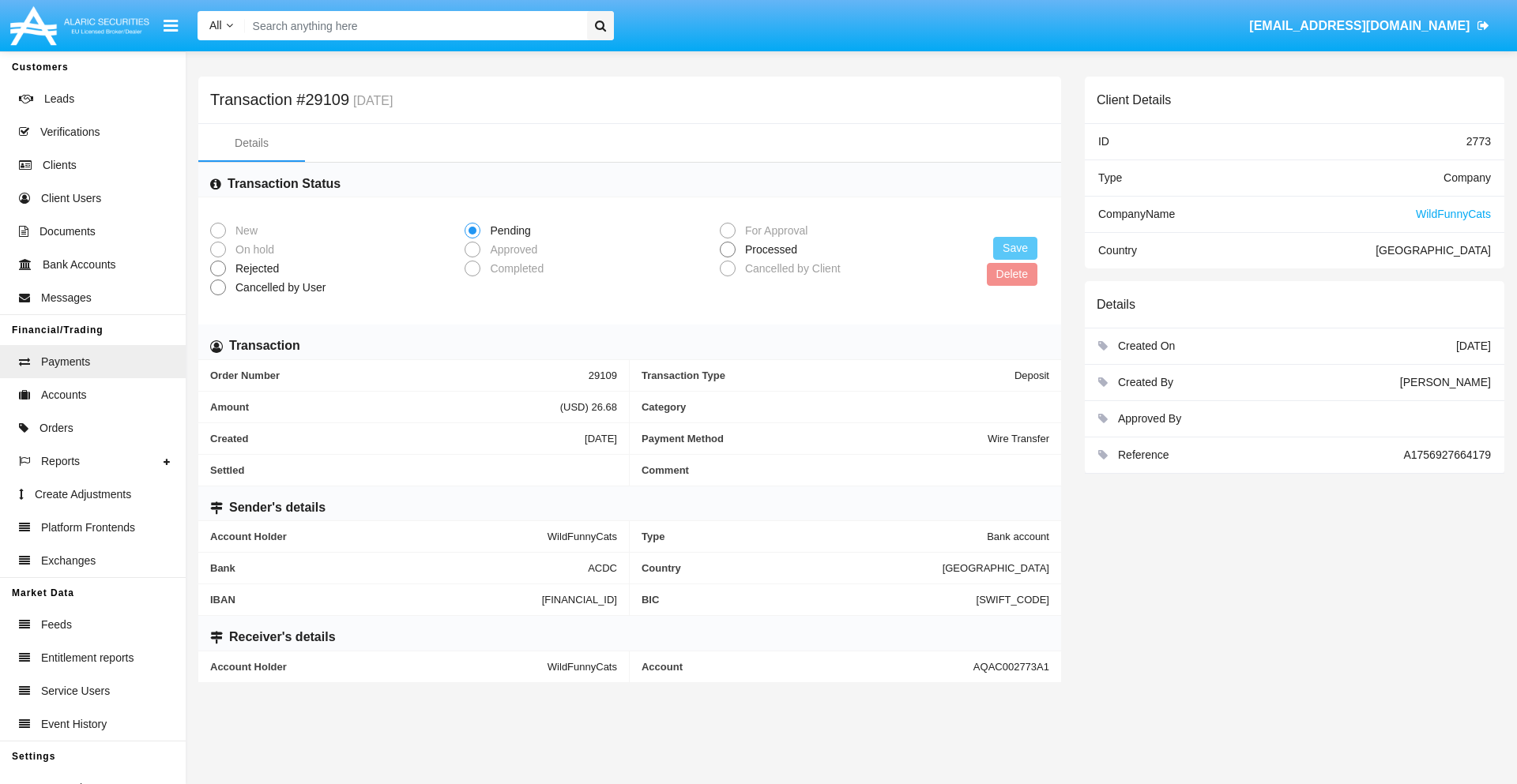
click at [768, 249] on span "Processed" at bounding box center [768, 250] width 65 height 17
click at [727, 258] on input "Processed" at bounding box center [727, 258] width 1 height 1
radio input "true"
click at [1015, 248] on button "Save" at bounding box center [1014, 249] width 44 height 23
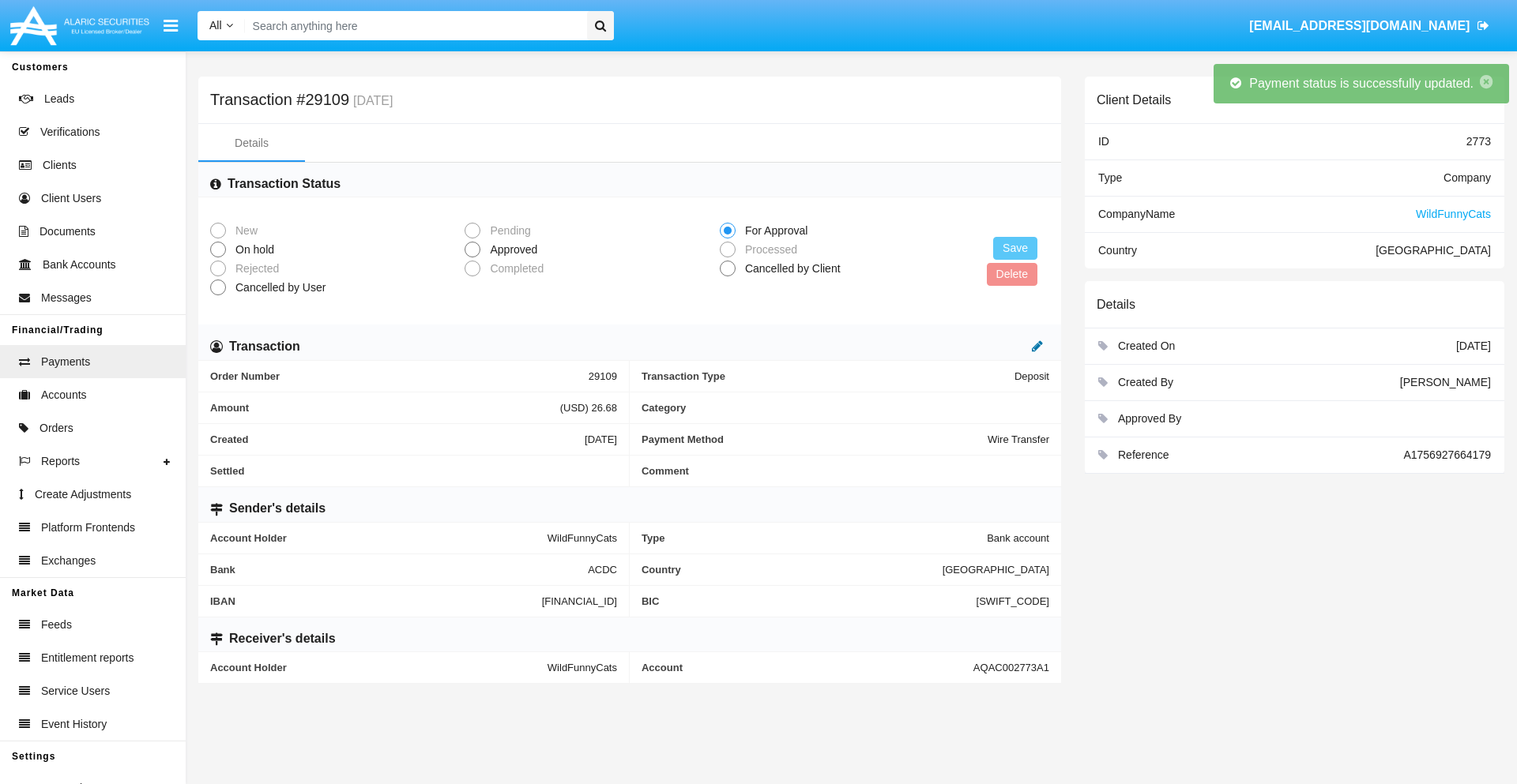
click at [1038, 346] on icon at bounding box center [1038, 346] width 11 height 13
type input "41.97"
click at [1021, 346] on icon at bounding box center [1021, 346] width 11 height 13
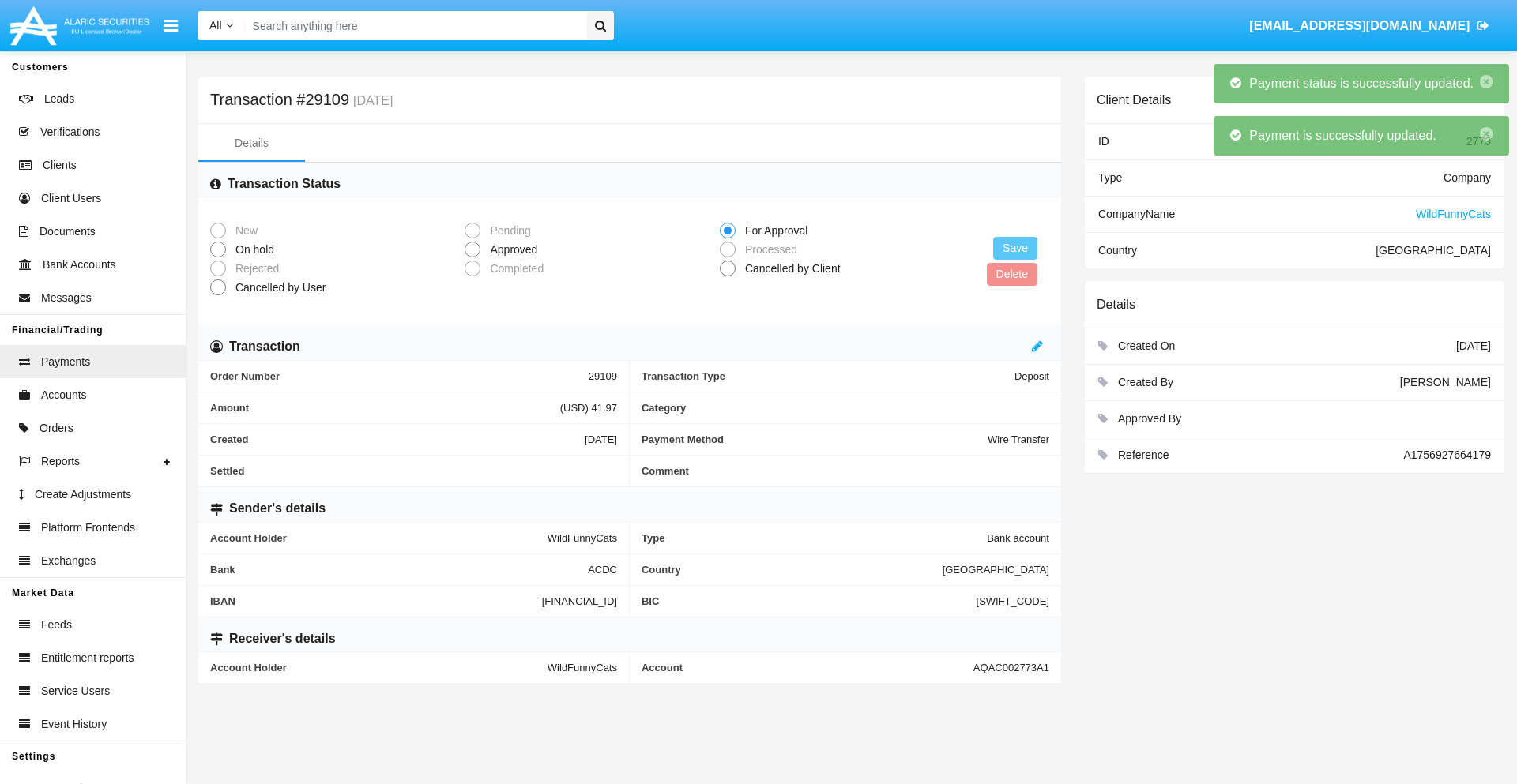
click at [510, 249] on span "Approved" at bounding box center [510, 250] width 61 height 17
click at [472, 258] on input "Approved" at bounding box center [472, 258] width 1 height 1
radio input "true"
click at [1015, 248] on button "Save" at bounding box center [1014, 249] width 44 height 23
